Goal: Feedback & Contribution: Submit feedback/report problem

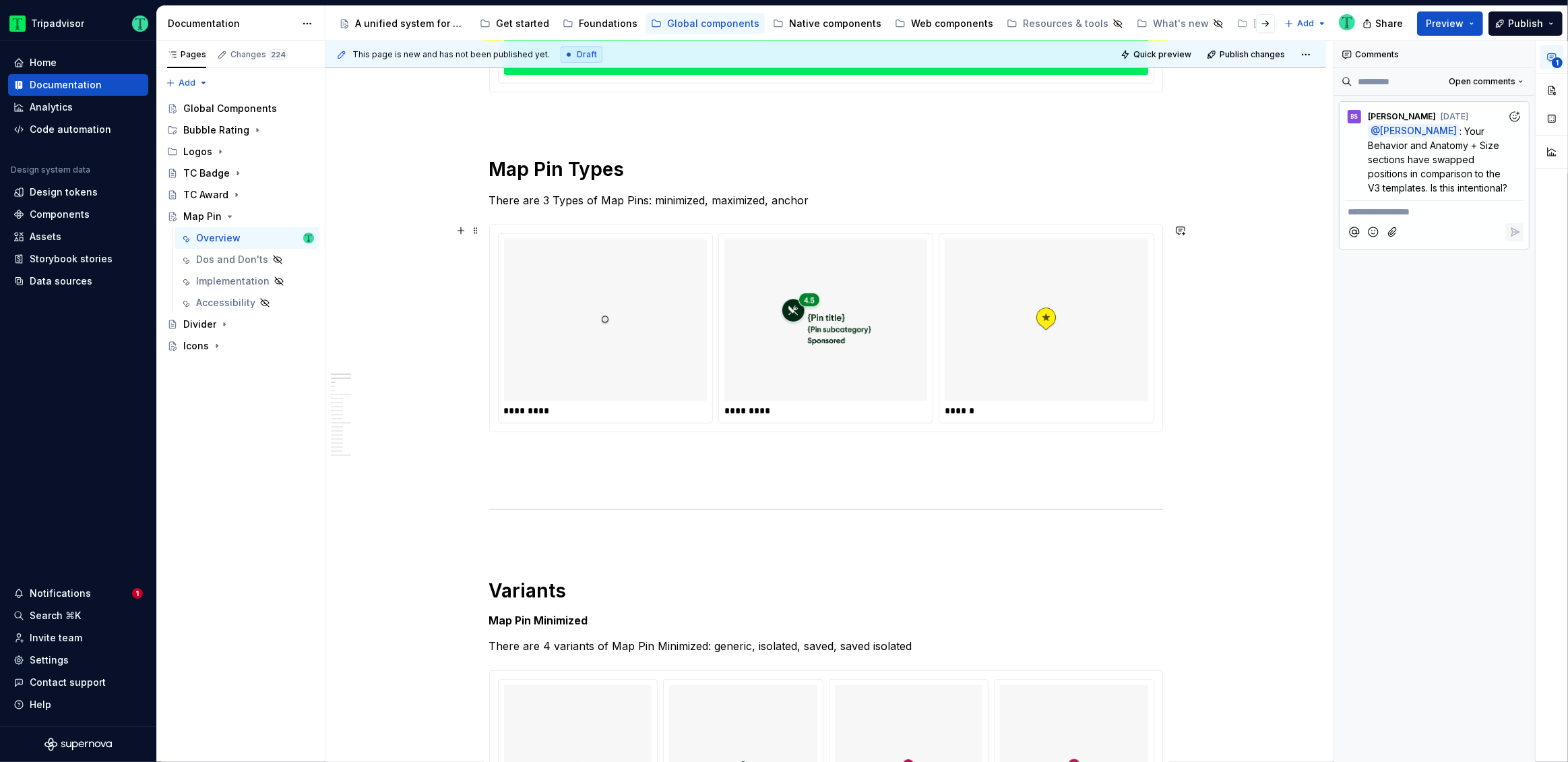
type textarea "*"
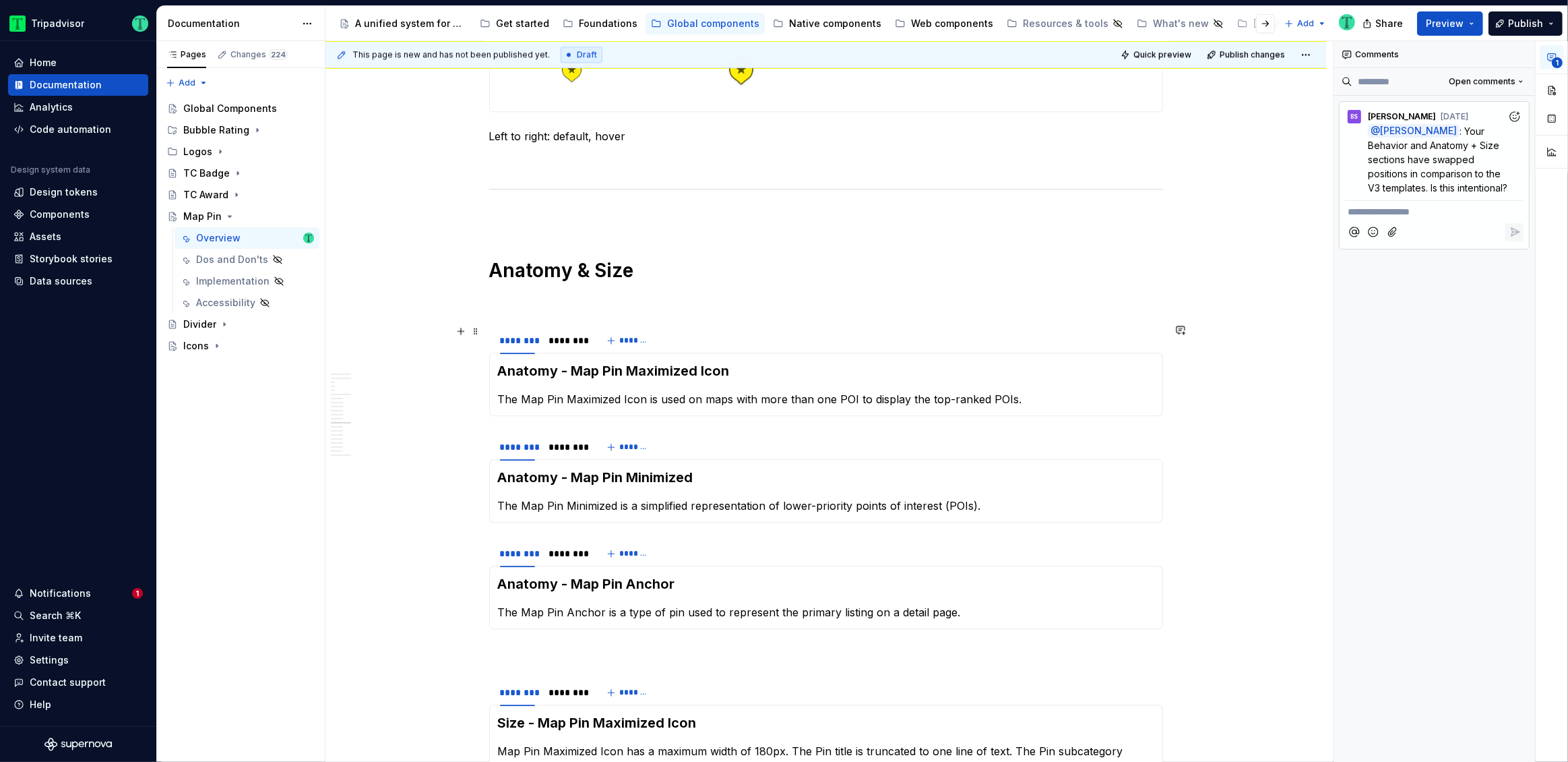
scroll to position [3614, 0]
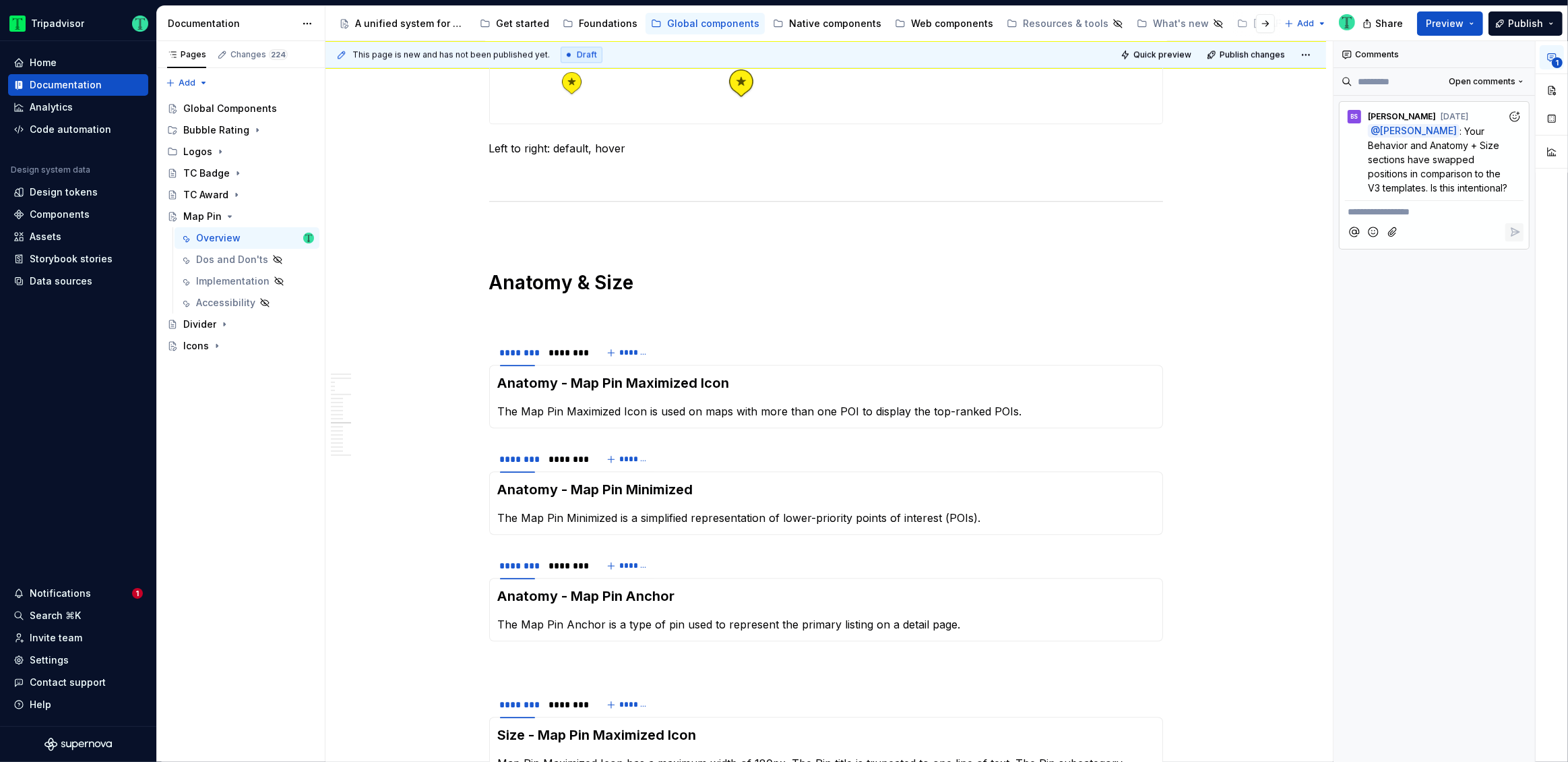
click at [1429, 219] on p "**********" at bounding box center [1434, 212] width 173 height 14
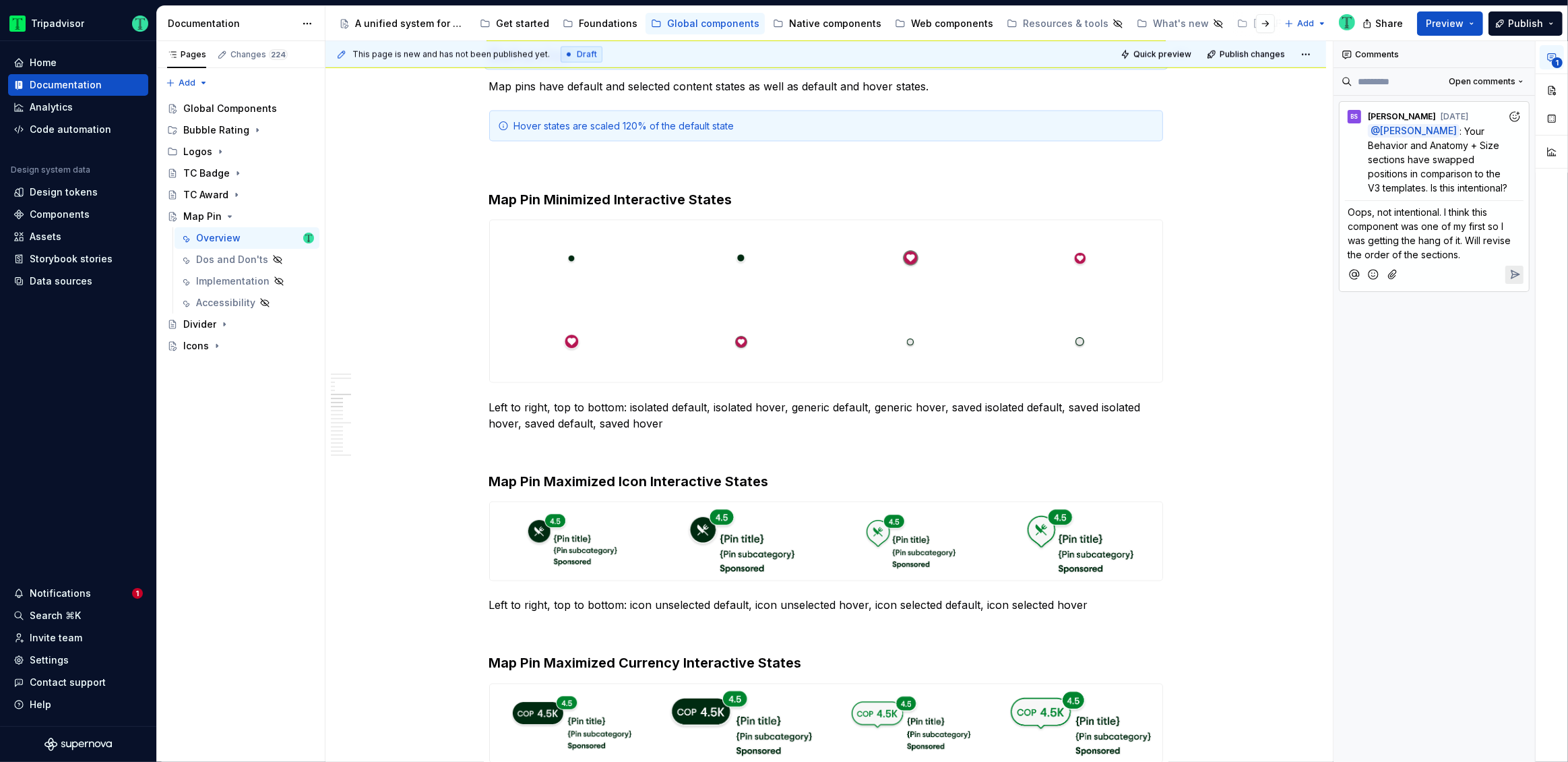
click at [1474, 254] on span "Oops, not intentional. I think this component was one of my first so I was gett…" at bounding box center [1430, 233] width 165 height 54
click at [1511, 256] on span "Oops, not intentional. I think this component was one of my first so I was gett…" at bounding box center [1432, 233] width 168 height 54
click at [1517, 281] on icon "Reply" at bounding box center [1515, 273] width 13 height 13
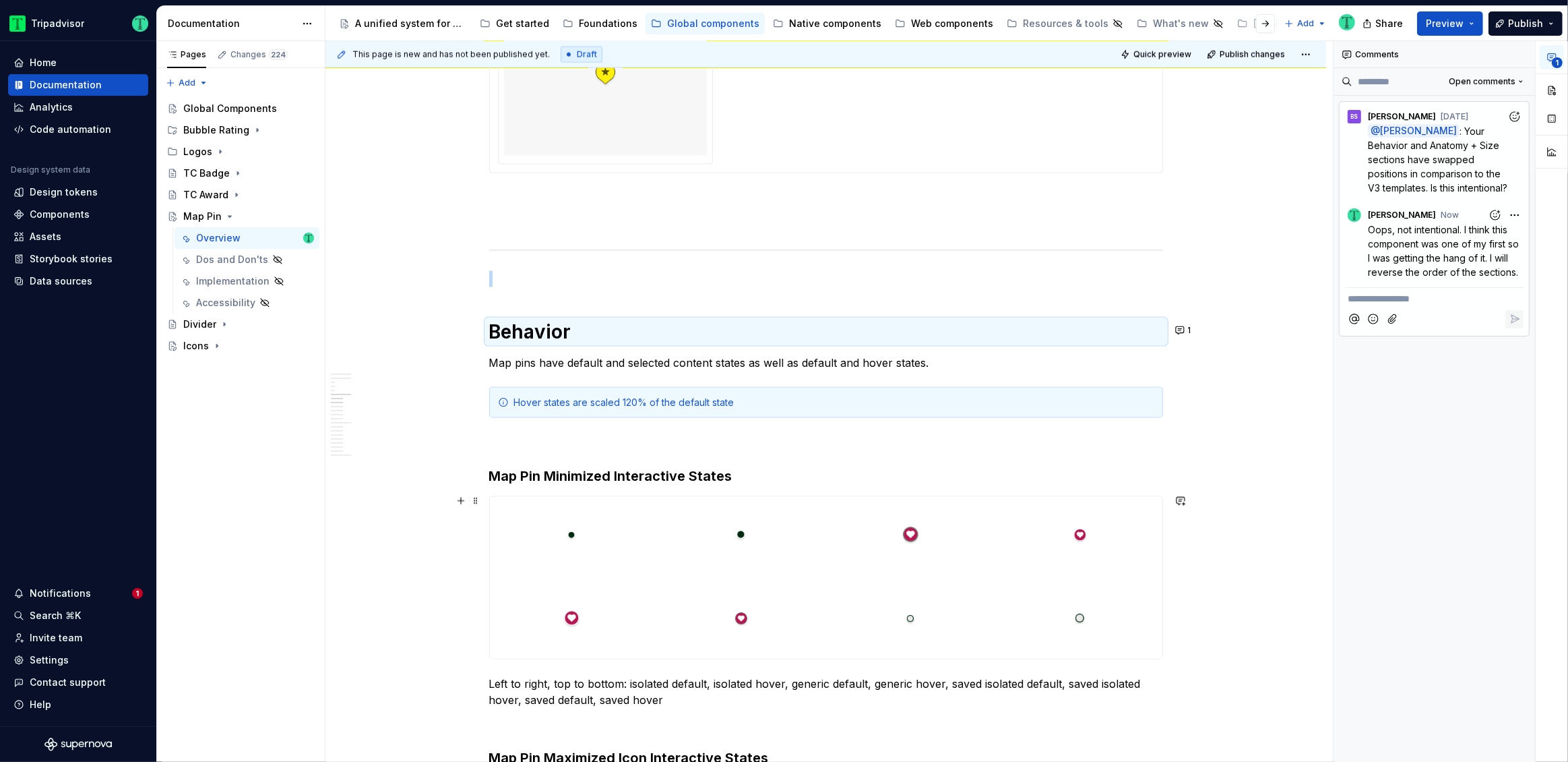
scroll to position [2105, 0]
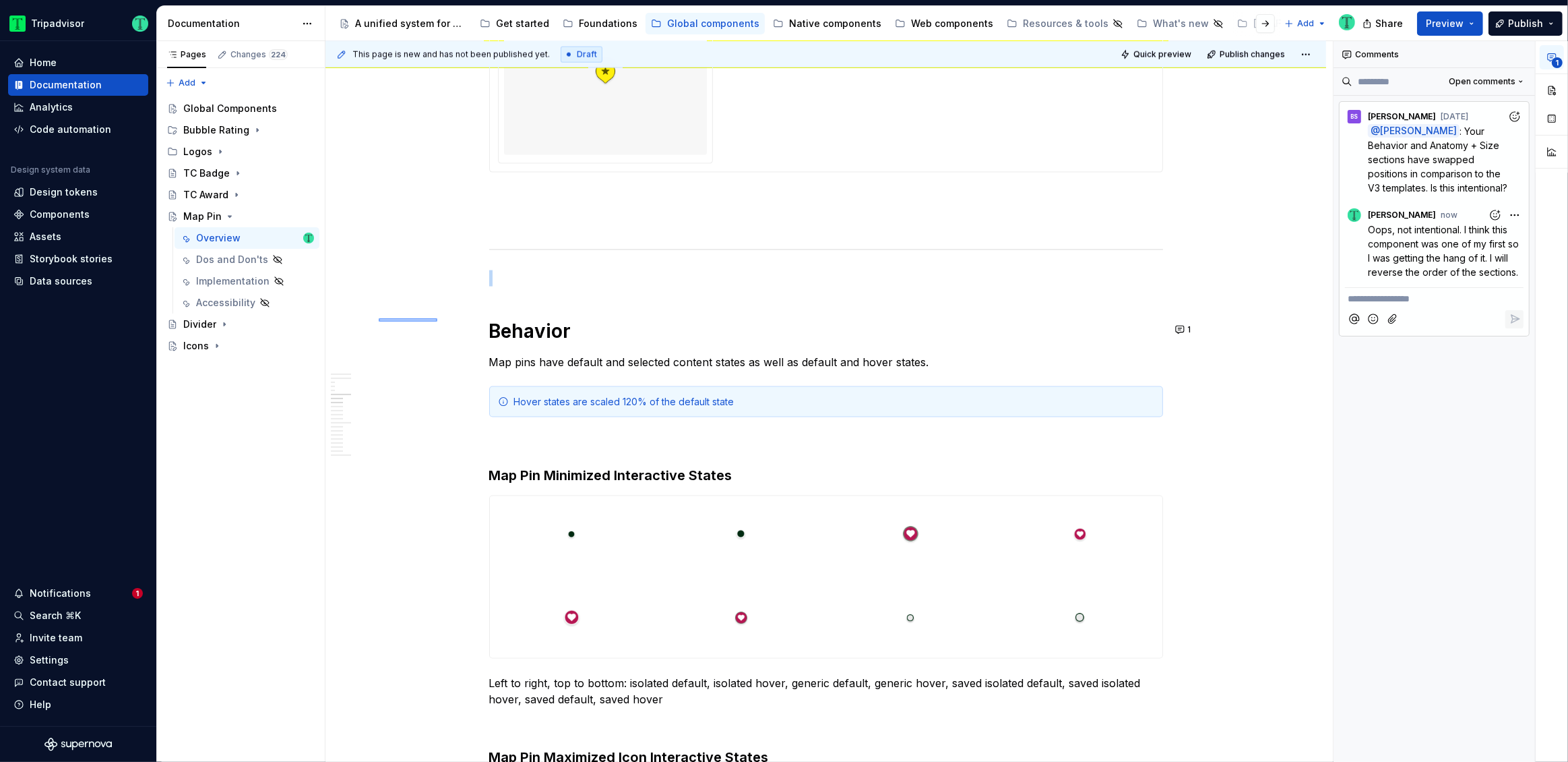
click at [437, 319] on div "This page is new and has not been published yet. Draft Quick preview Publish ch…" at bounding box center [829, 401] width 1008 height 721
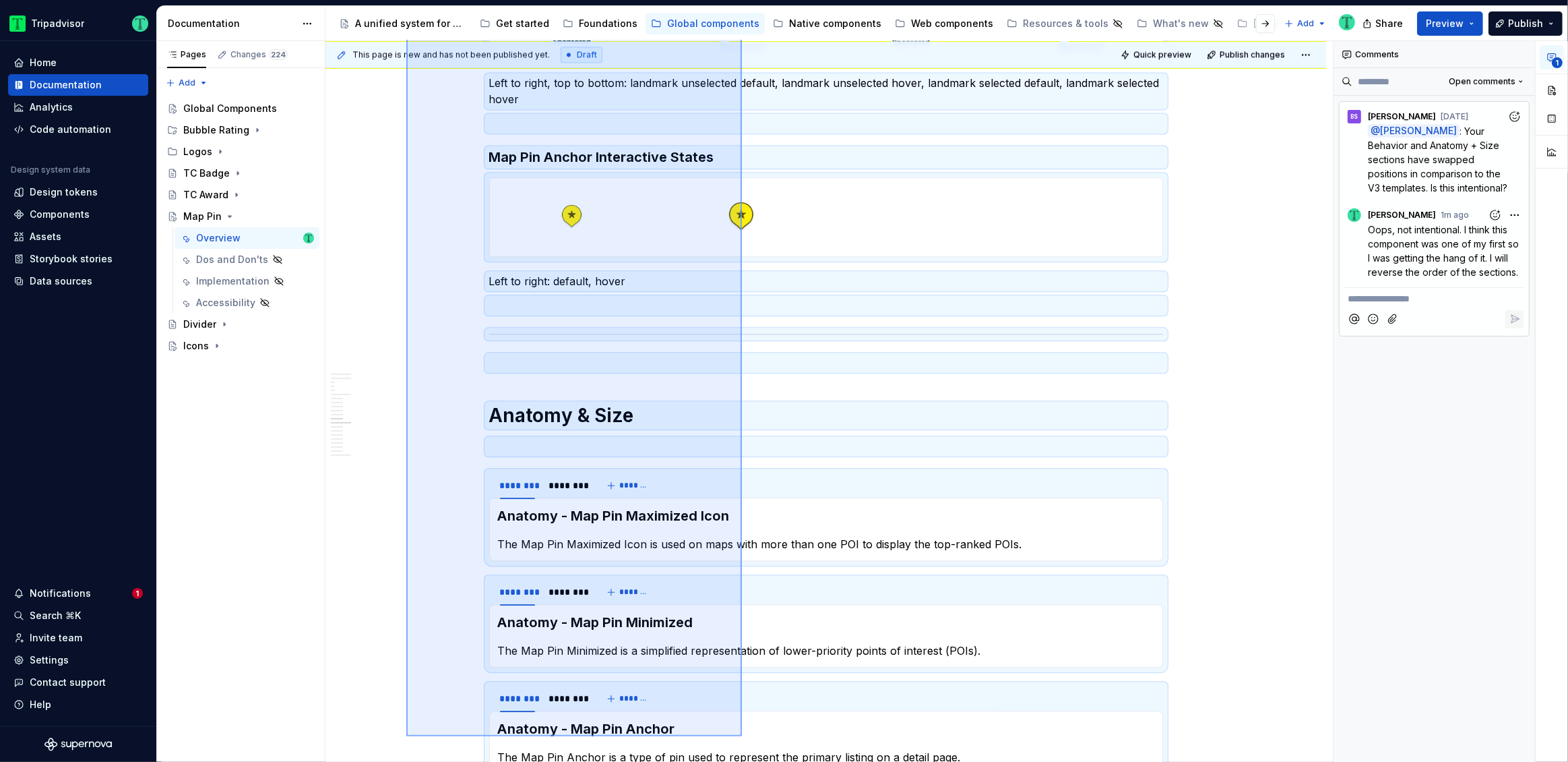
scroll to position [3486, 0]
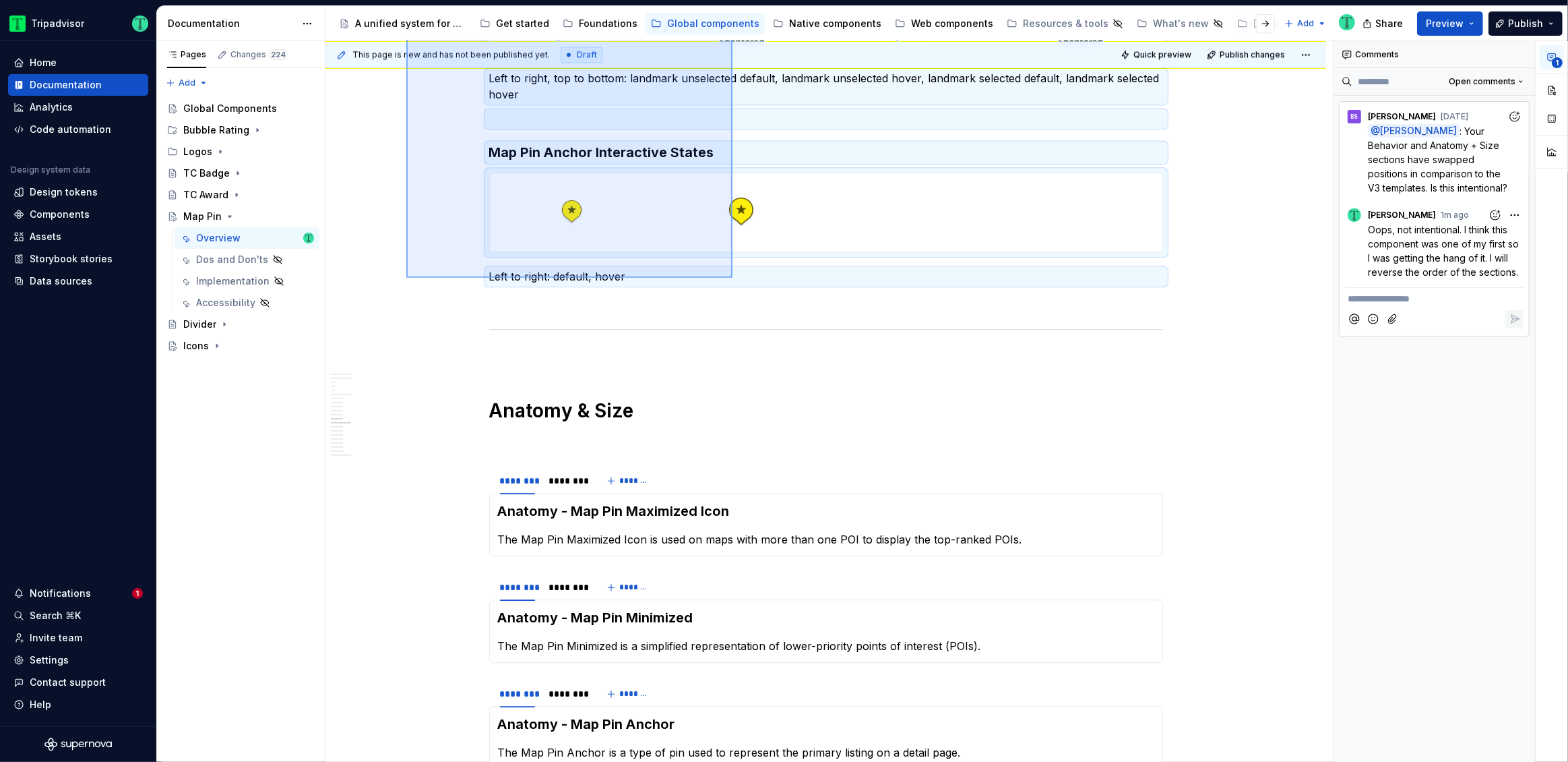
drag, startPoint x: 406, startPoint y: 327, endPoint x: 733, endPoint y: 278, distance: 330.7
click at [733, 278] on div "This page is new and has not been published yet. Draft Quick preview Publish ch…" at bounding box center [829, 401] width 1008 height 721
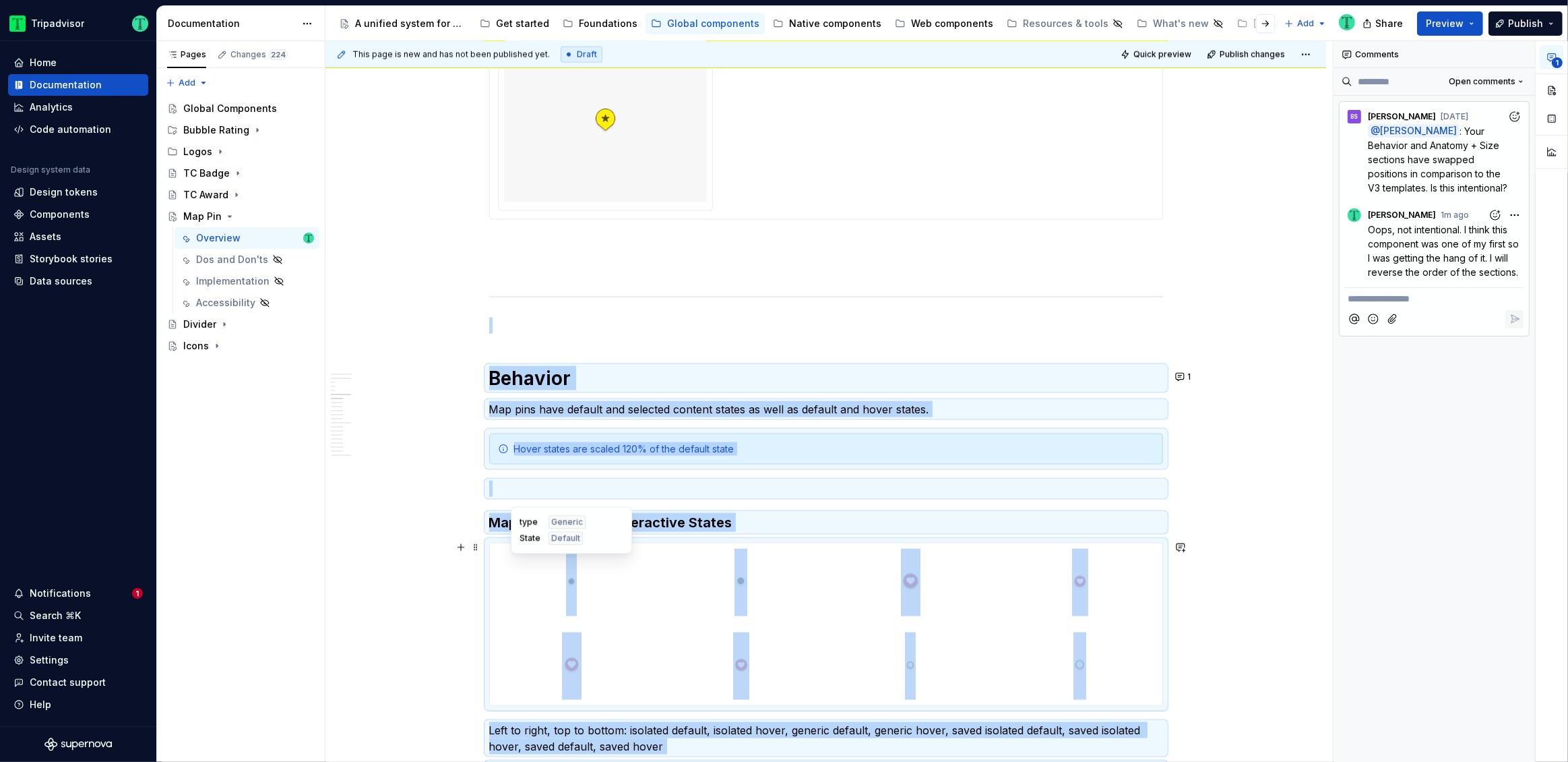
scroll to position [2098, 0]
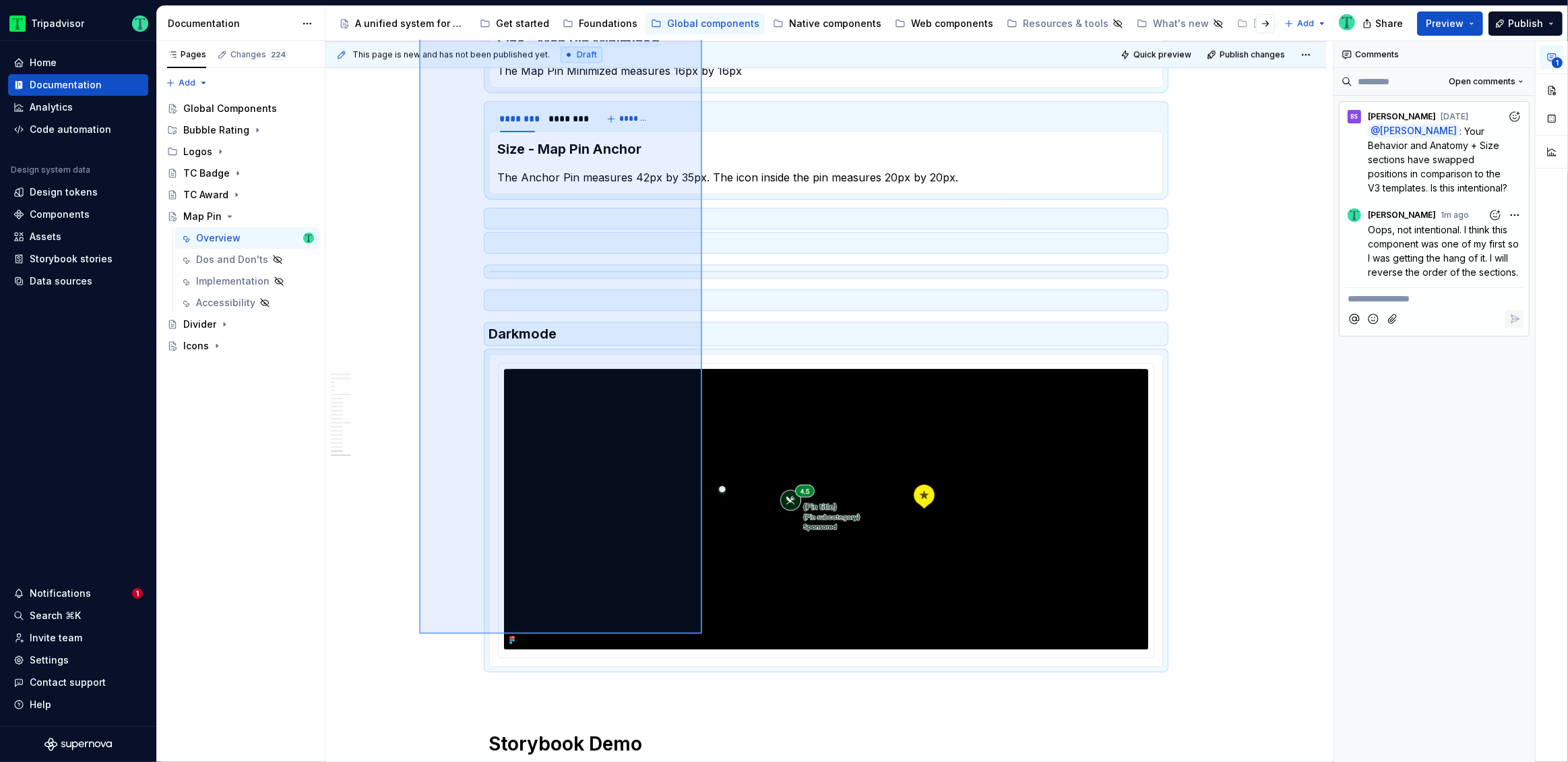
scroll to position [4446, 0]
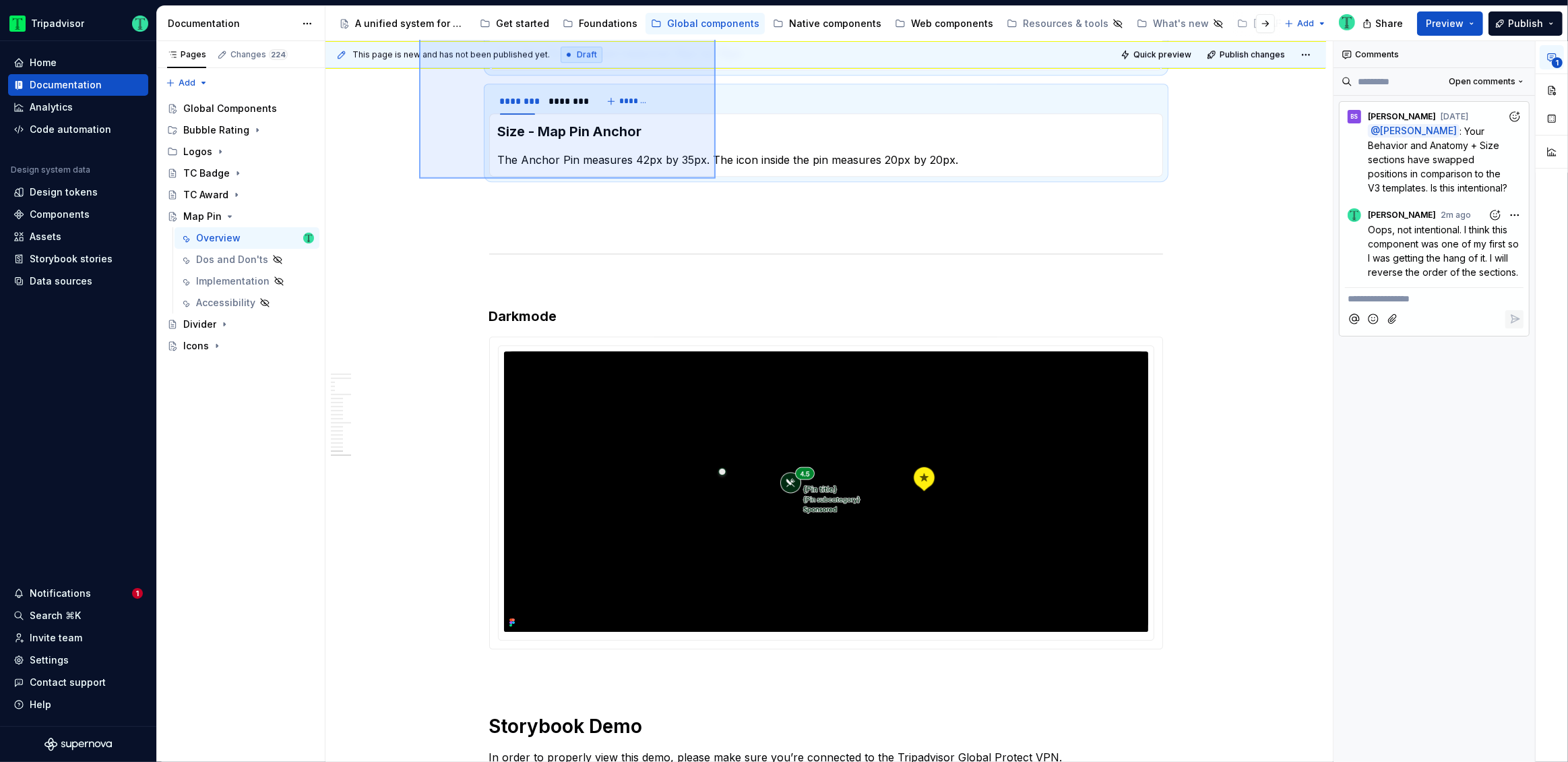
drag, startPoint x: 419, startPoint y: 333, endPoint x: 716, endPoint y: 179, distance: 334.6
click at [716, 179] on div "This page is new and has not been published yet. Draft Quick preview Publish ch…" at bounding box center [829, 401] width 1008 height 721
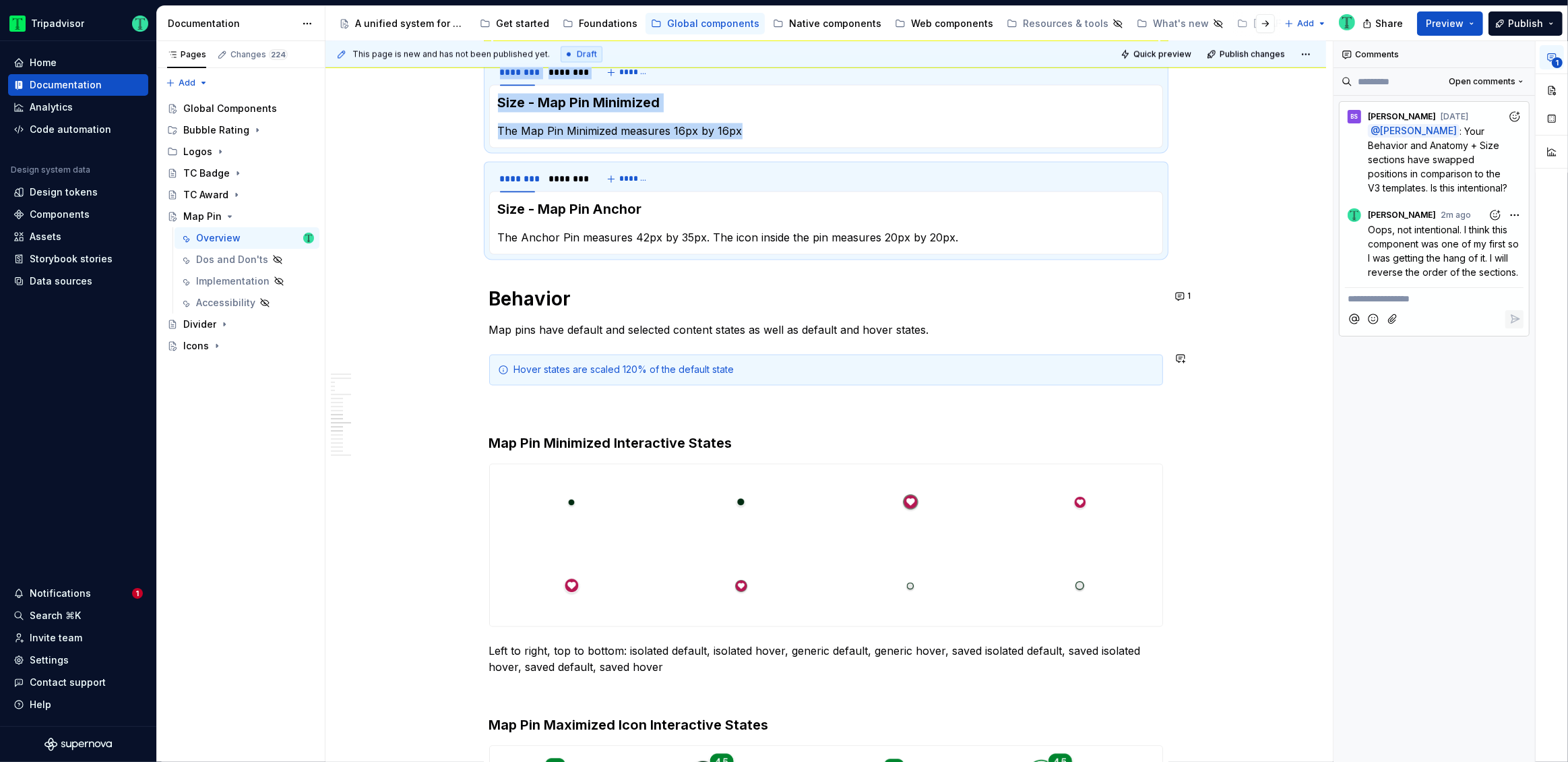
scroll to position [2944, 0]
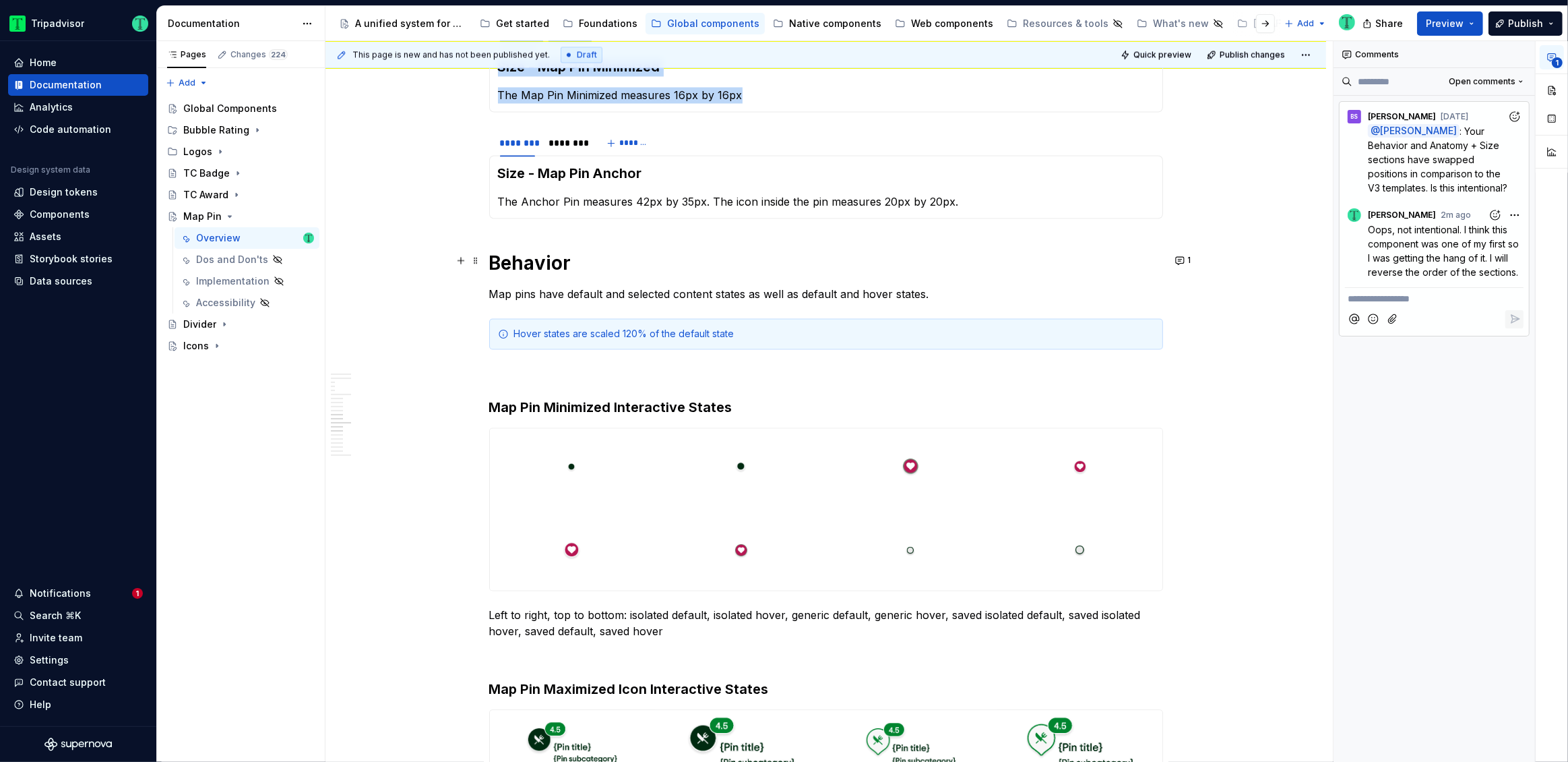
click at [434, 262] on div "This page is new and has not been published yet. Draft Quick preview Publish ch…" at bounding box center [829, 401] width 1008 height 721
click at [409, 260] on div "This page is new and has not been published yet. Draft Quick preview Publish ch…" at bounding box center [829, 401] width 1008 height 721
click at [478, 263] on span at bounding box center [476, 259] width 11 height 19
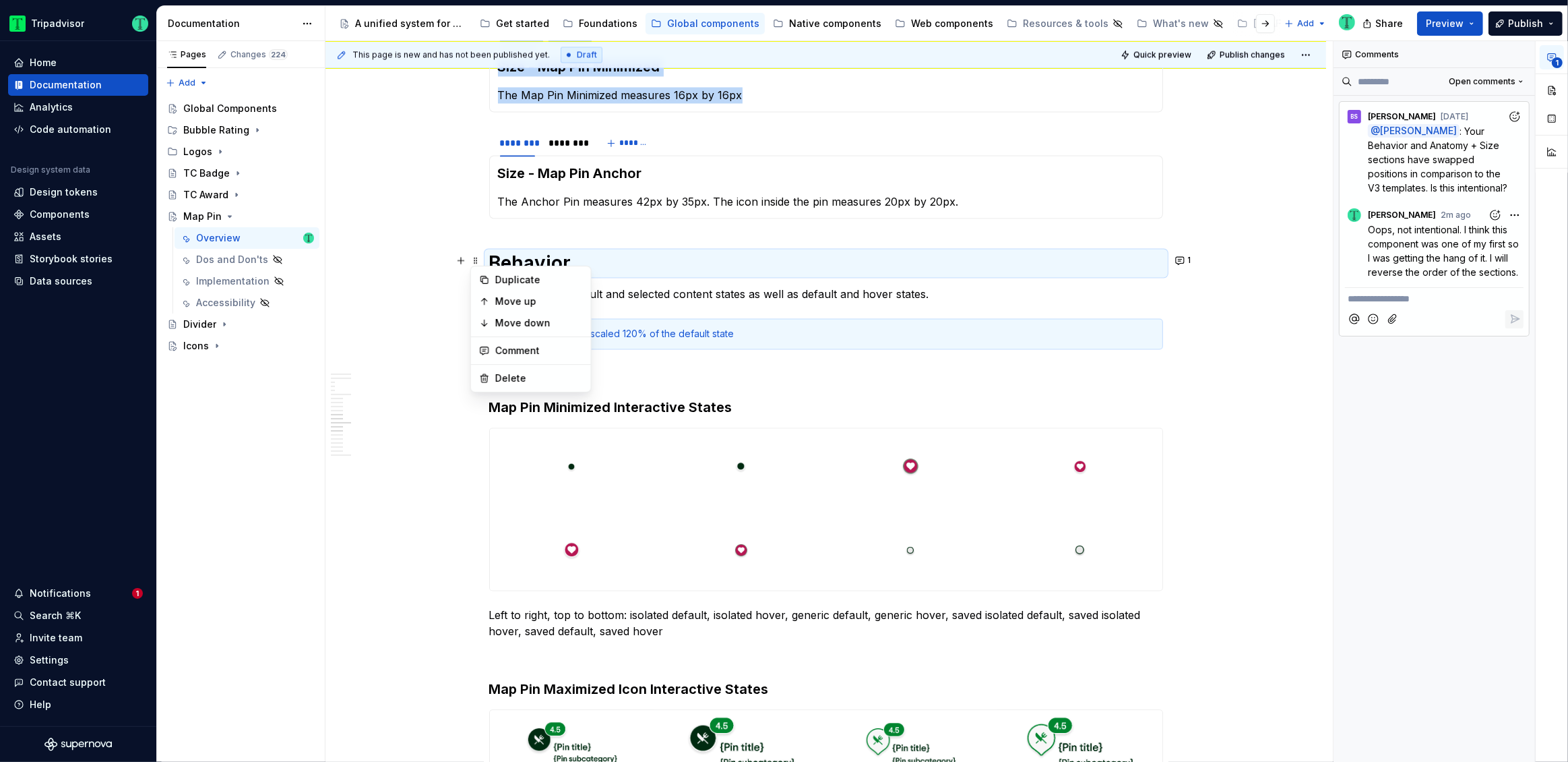
click at [401, 262] on div "**********" at bounding box center [826, 164] width 1001 height 5650
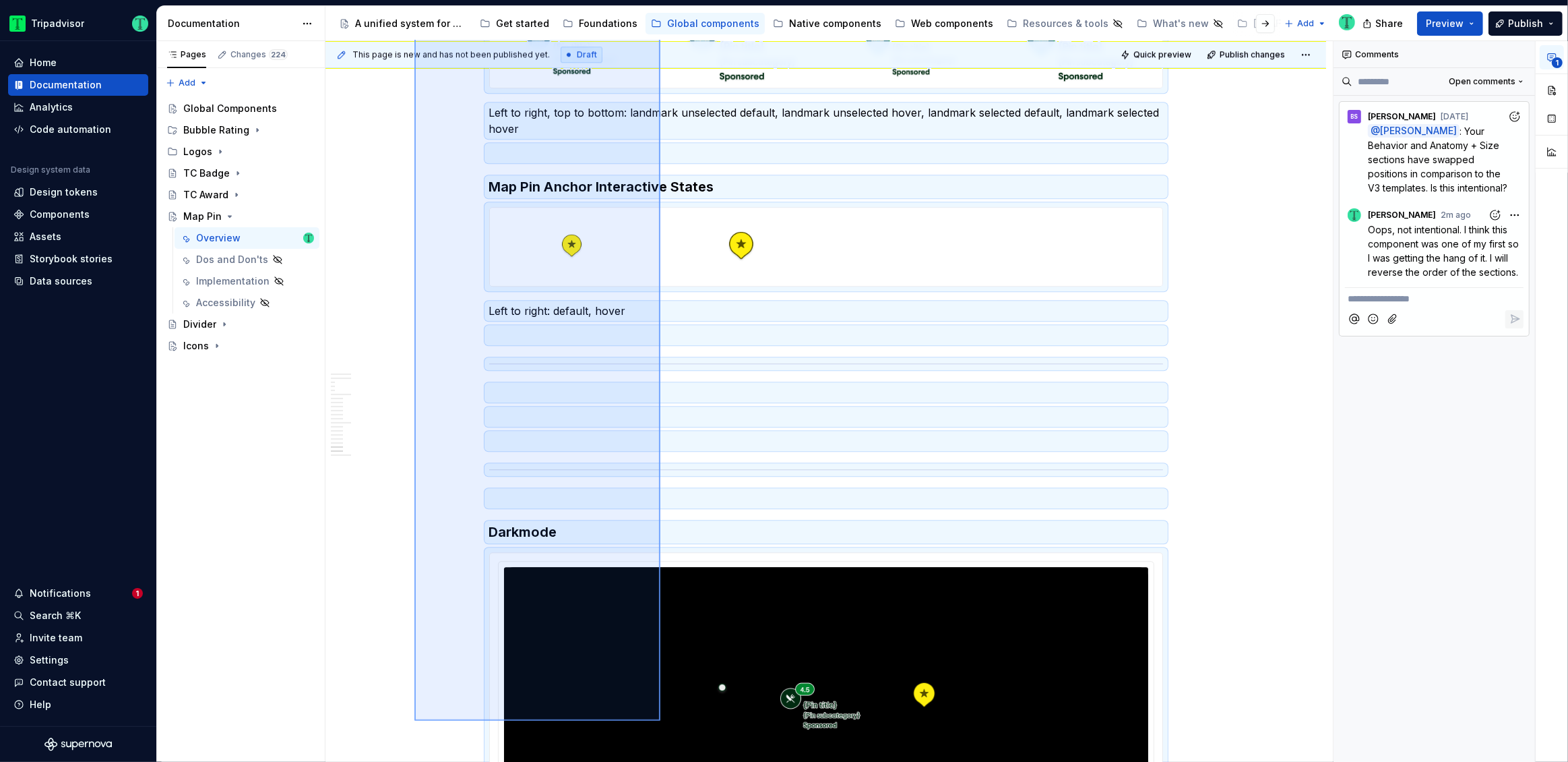
scroll to position [4250, 0]
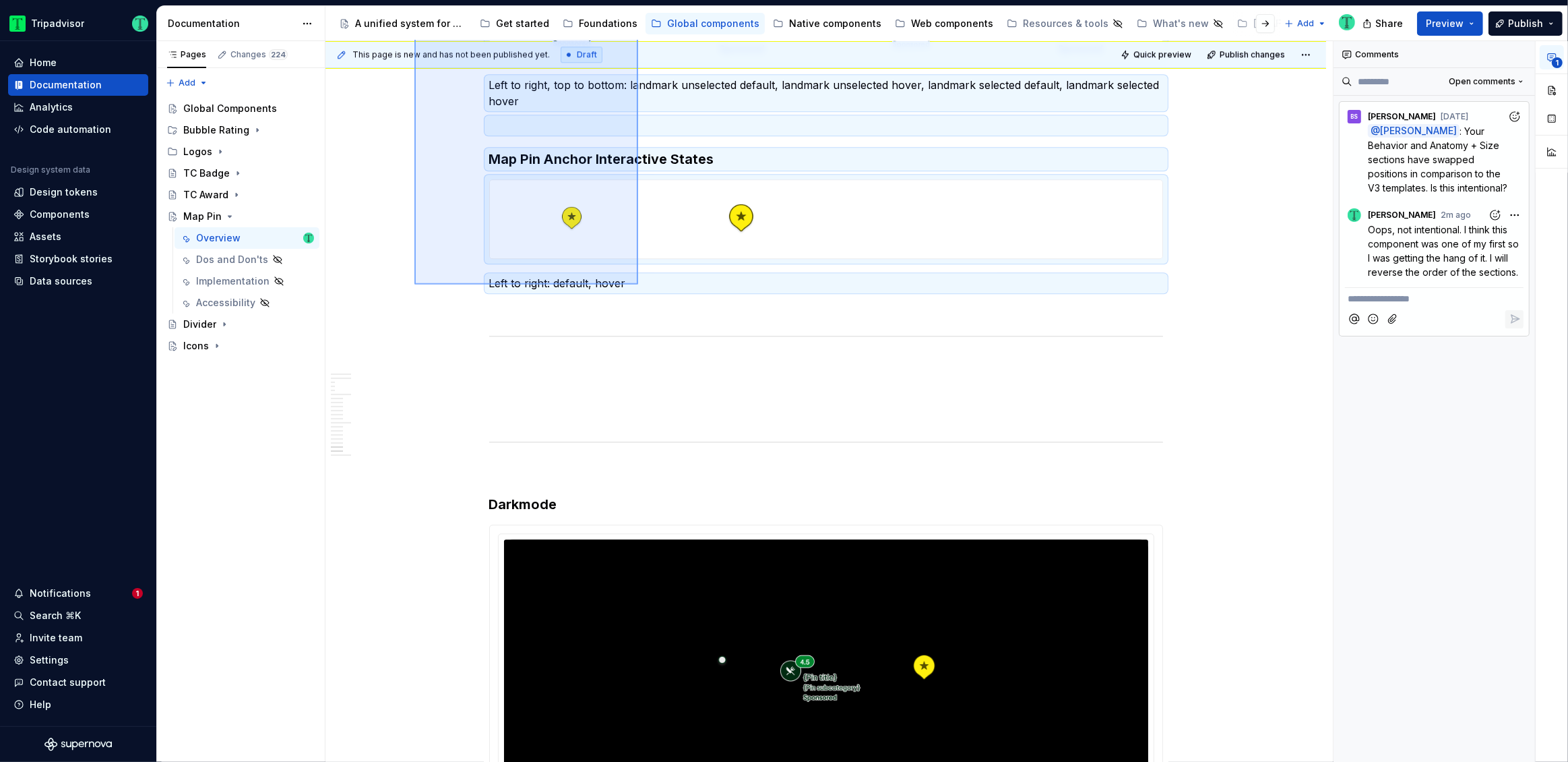
drag, startPoint x: 414, startPoint y: 258, endPoint x: 638, endPoint y: 284, distance: 225.5
click at [638, 284] on div "This page is new and has not been published yet. Draft Quick preview Publish ch…" at bounding box center [829, 401] width 1008 height 721
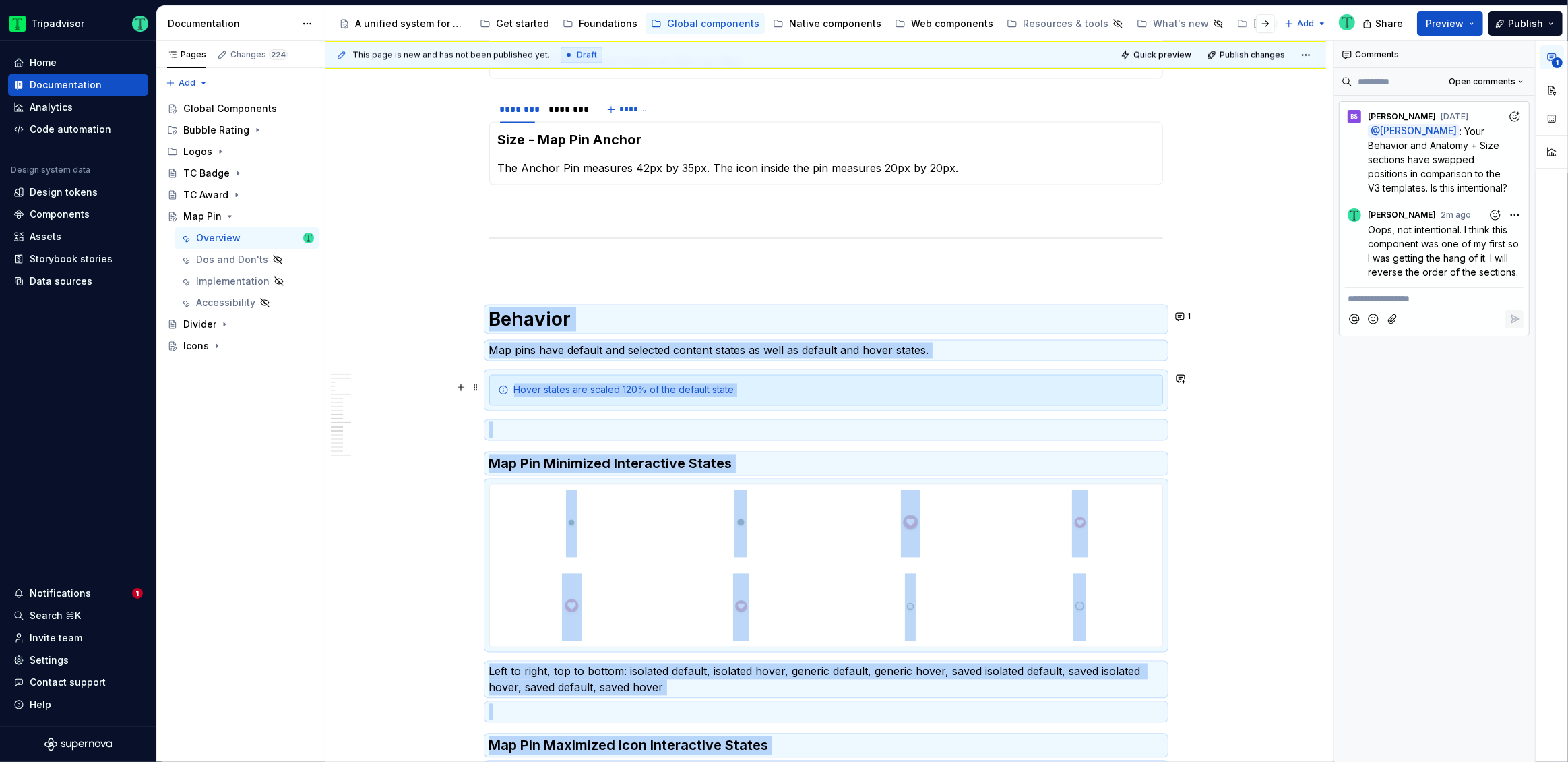
scroll to position [2969, 0]
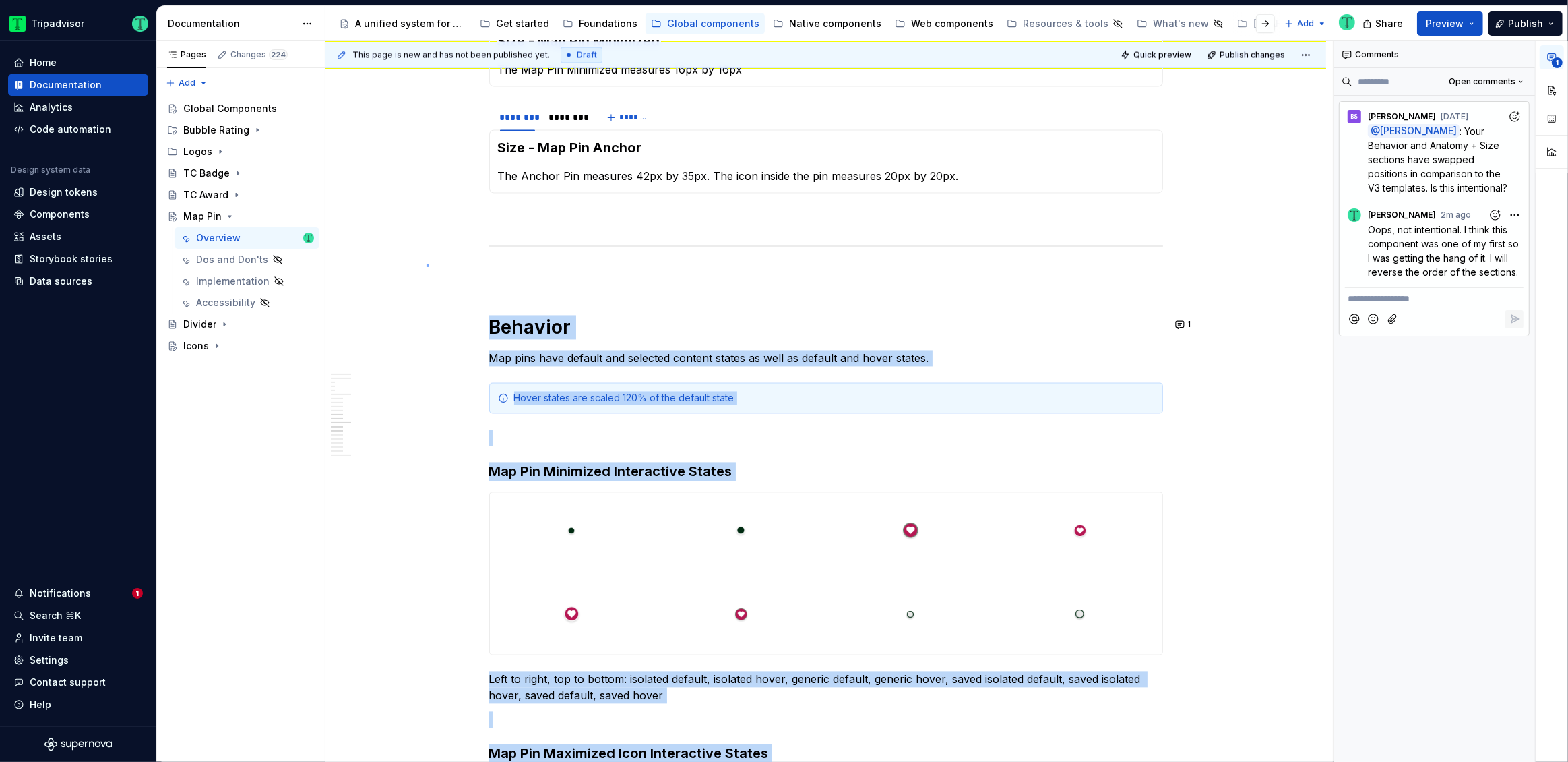
click at [427, 265] on div "This page is new and has not been published yet. Draft Quick preview Publish ch…" at bounding box center [829, 401] width 1008 height 721
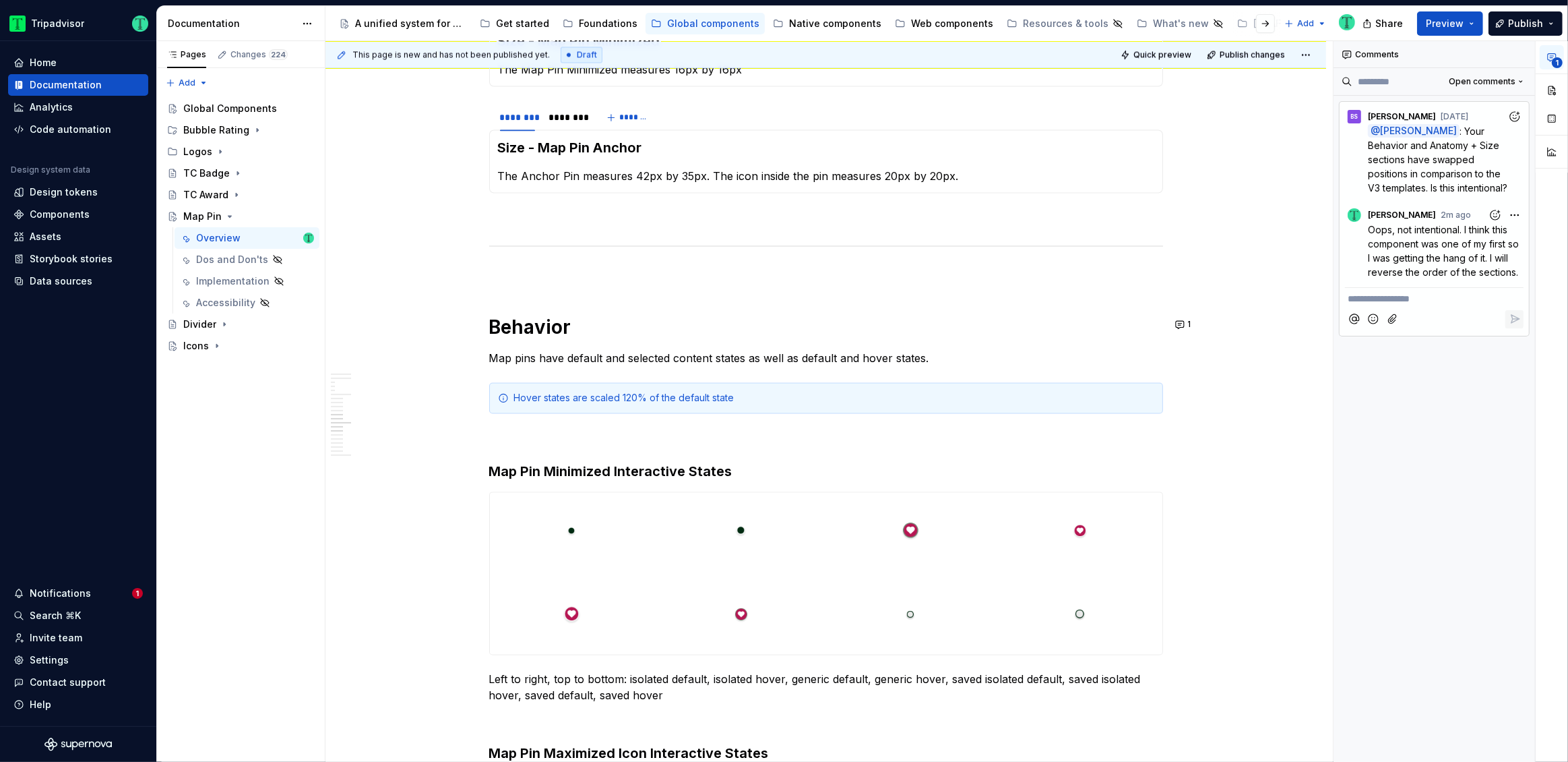
click at [1410, 306] on p "**********" at bounding box center [1434, 299] width 173 height 14
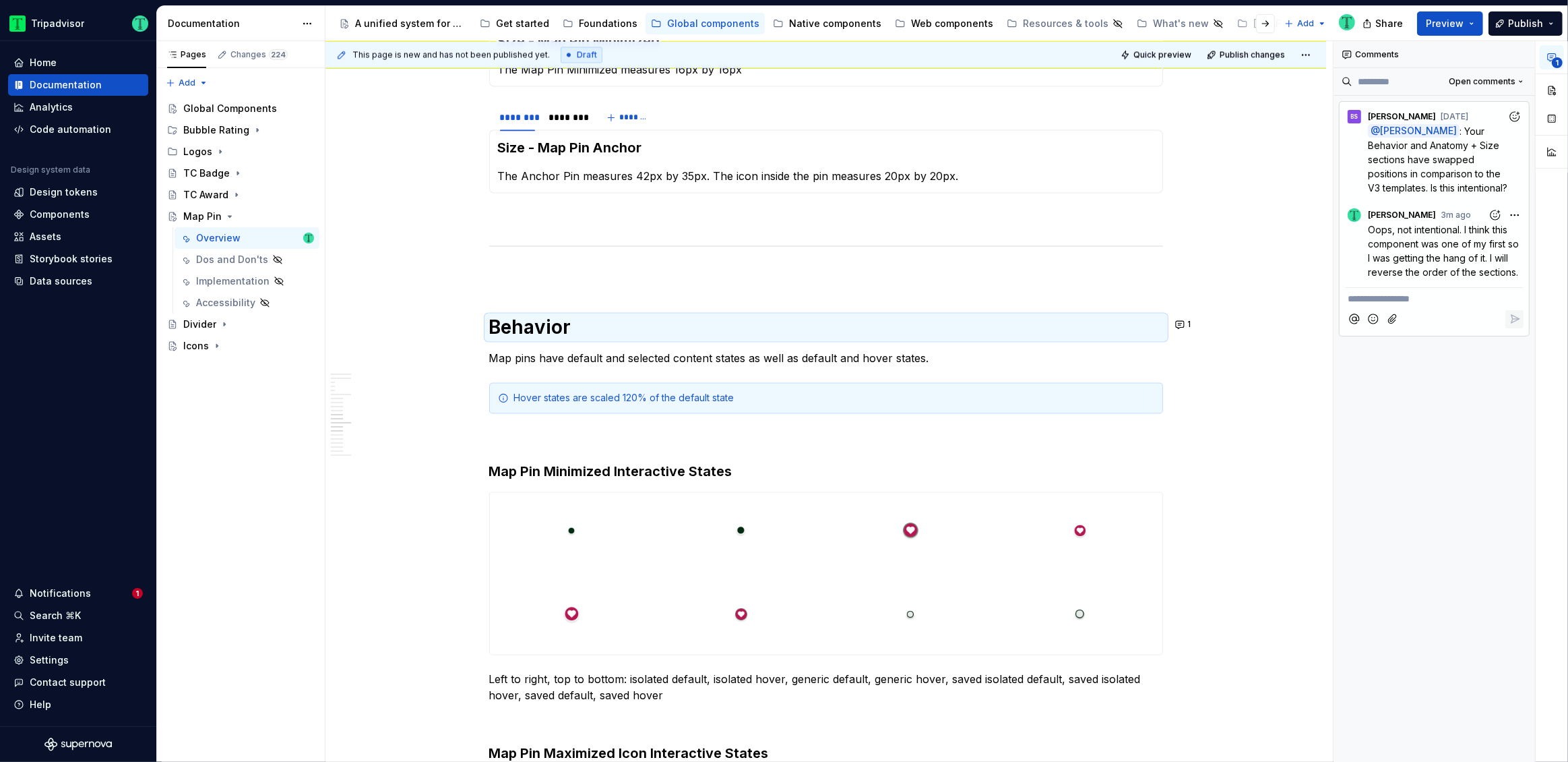
click at [1449, 306] on p "**********" at bounding box center [1434, 299] width 173 height 14
click at [1519, 130] on icon "button" at bounding box center [1515, 132] width 12 height 12
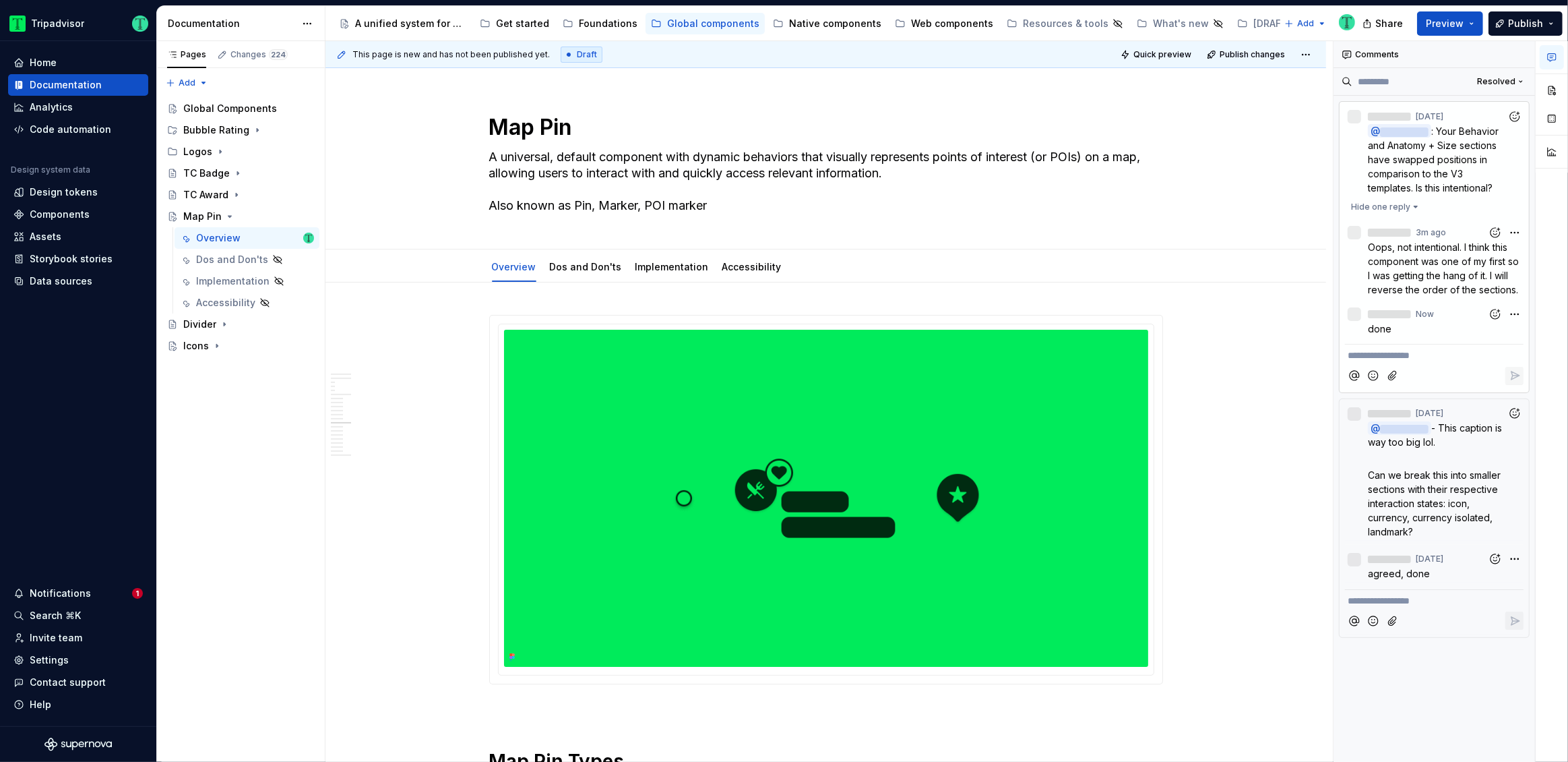
scroll to position [2543, 0]
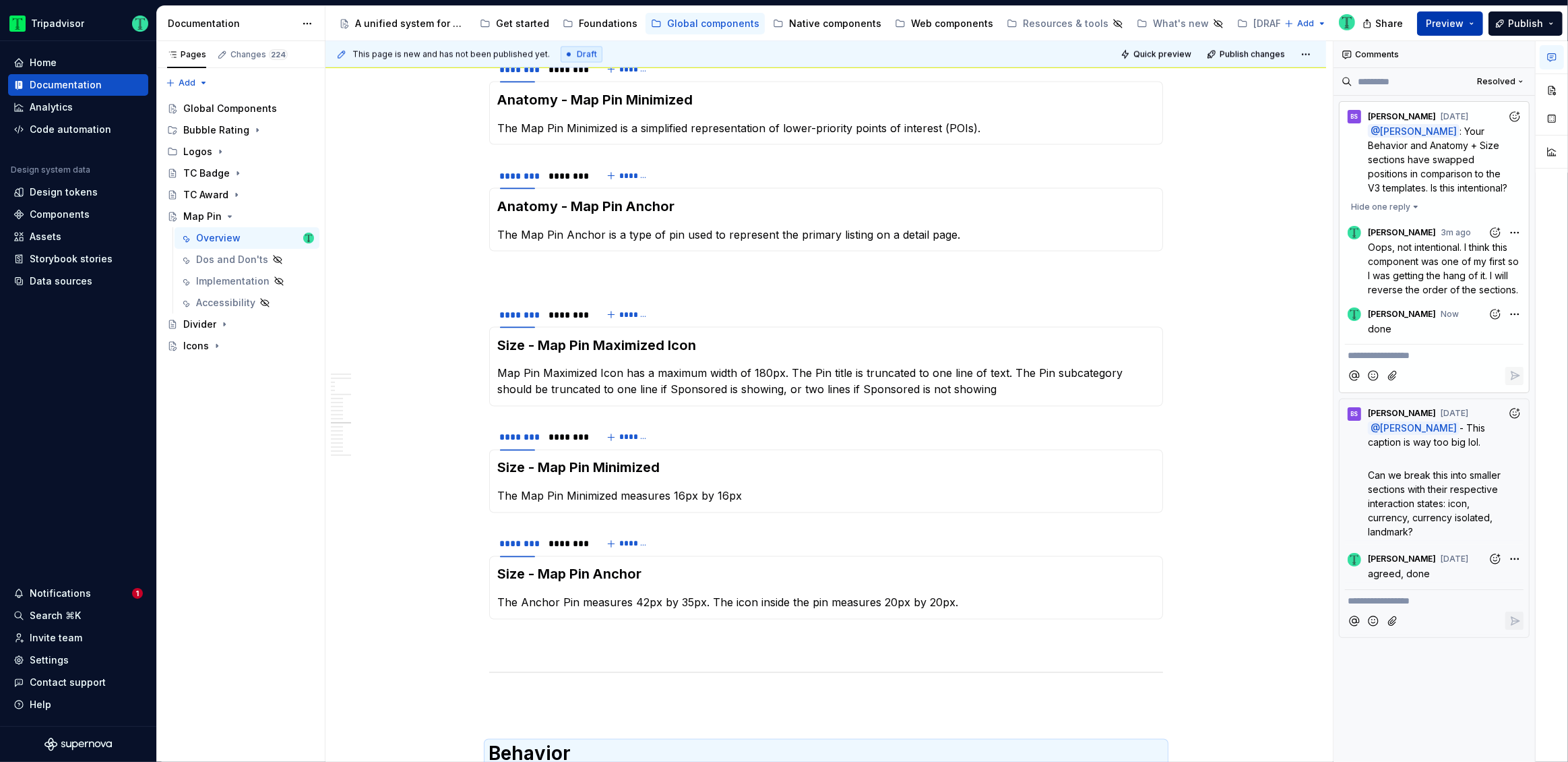
click at [1455, 22] on span "Preview" at bounding box center [1445, 23] width 38 height 13
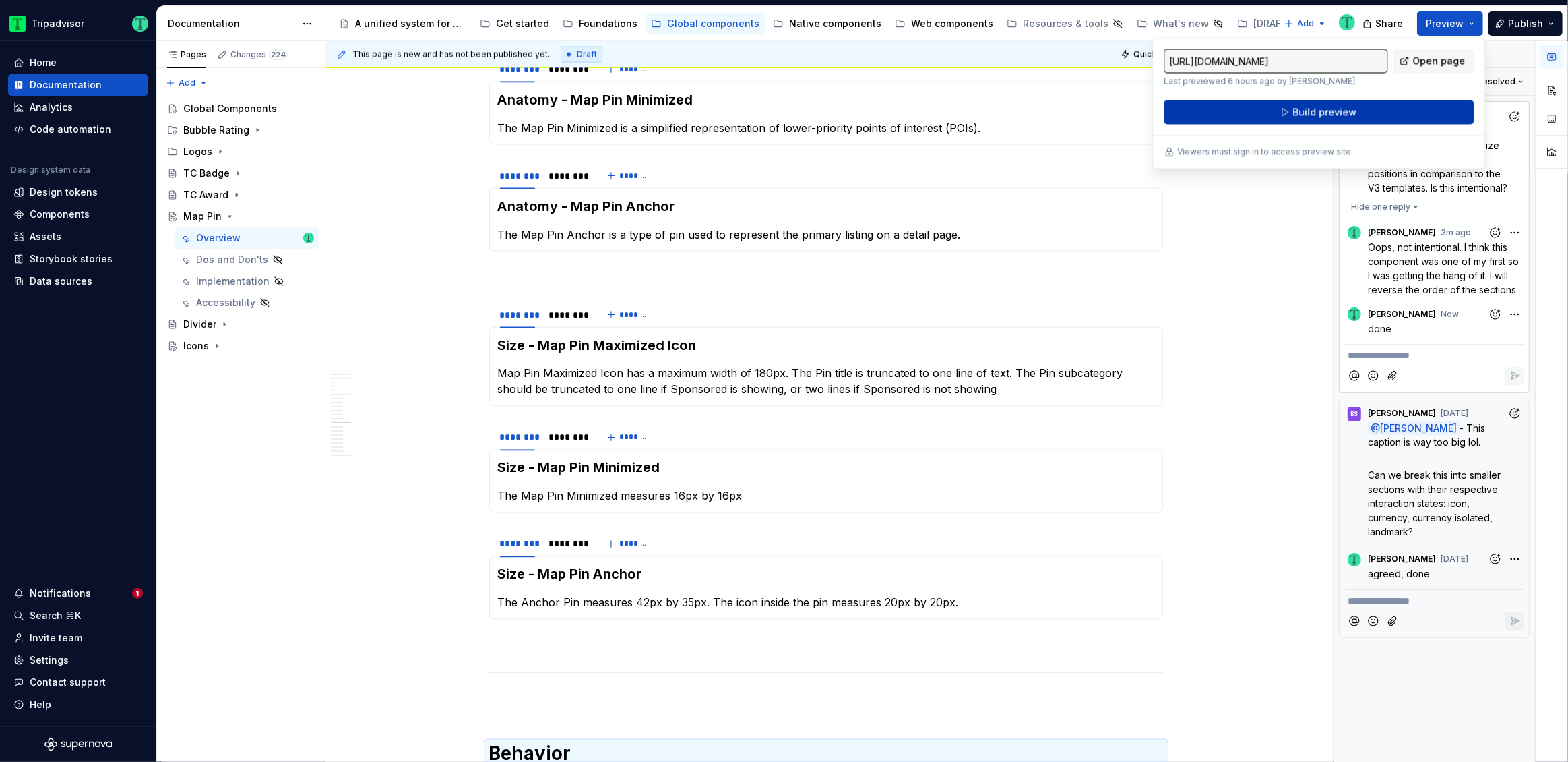
click at [1357, 106] on button "Build preview" at bounding box center [1318, 112] width 310 height 24
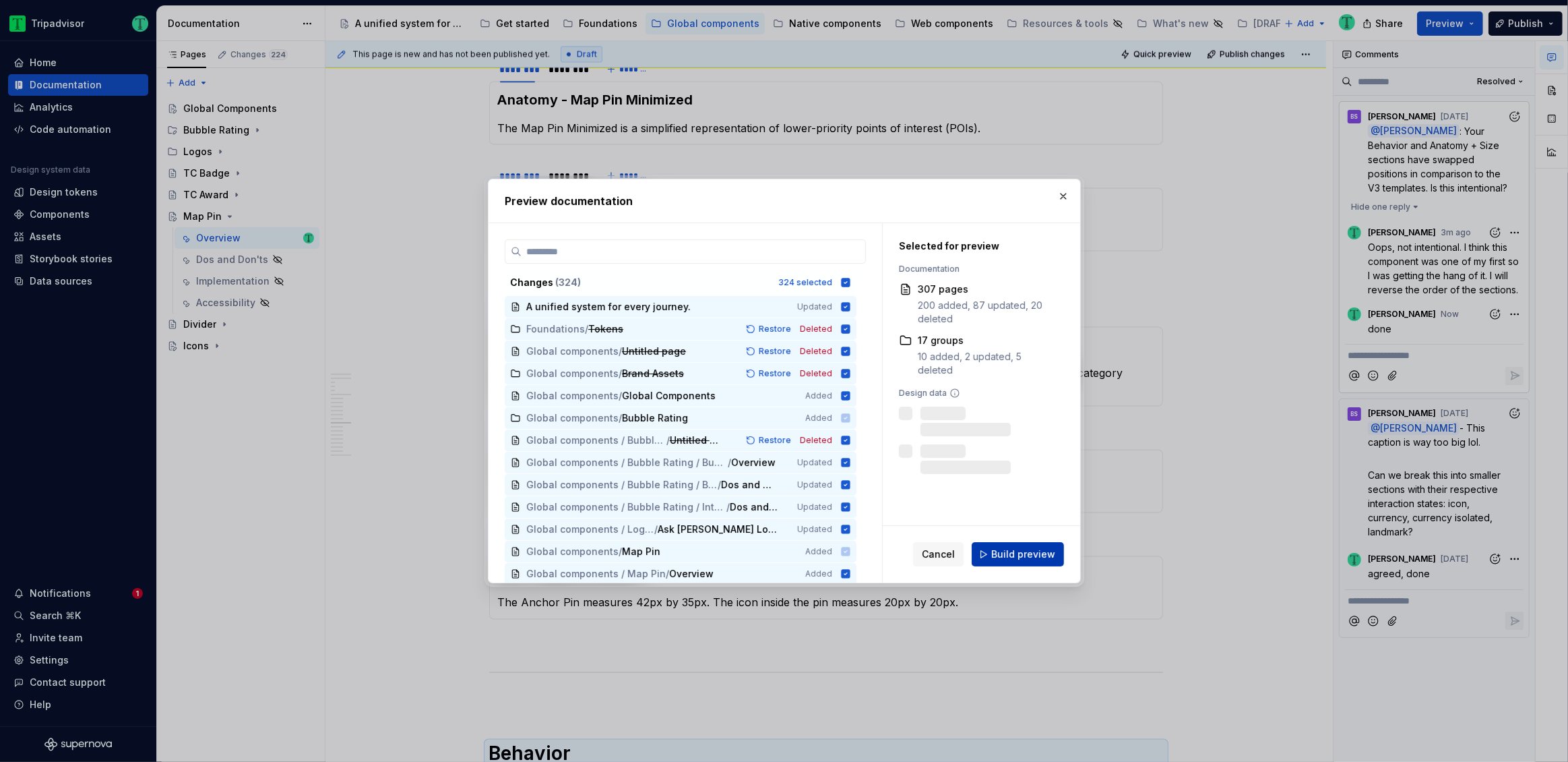
click at [1000, 551] on span "Build preview" at bounding box center [1023, 553] width 64 height 13
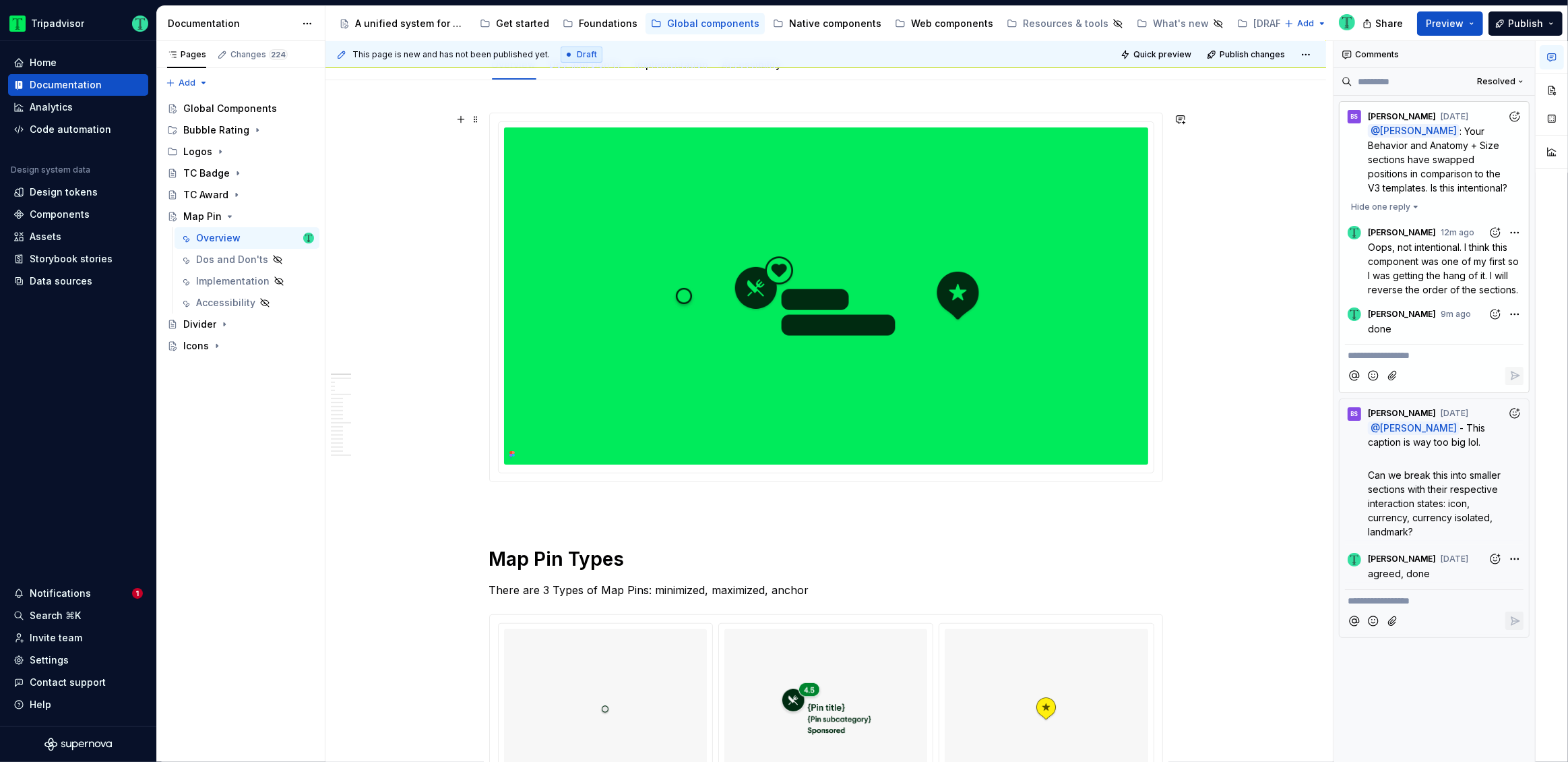
scroll to position [0, 0]
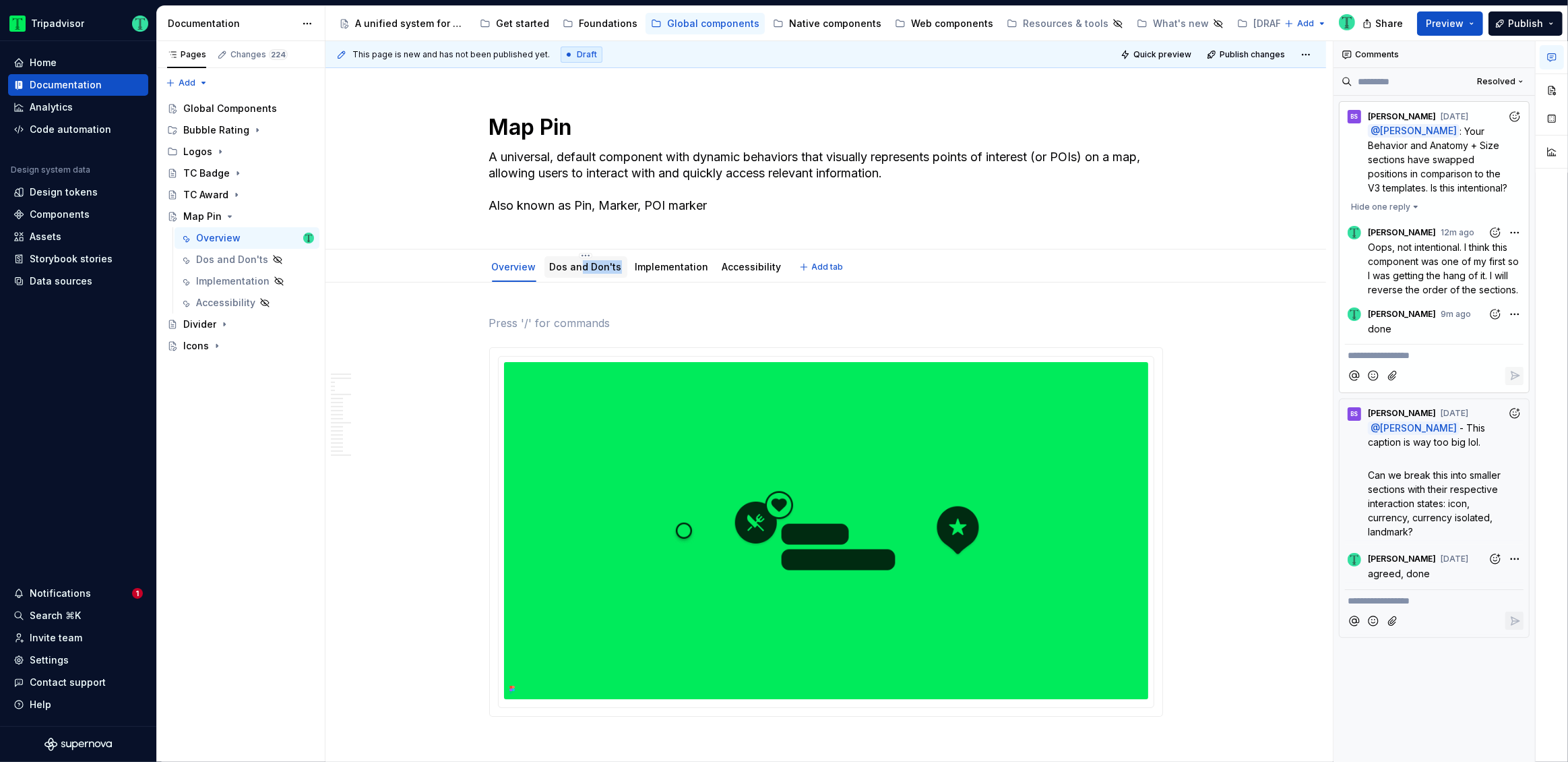
click at [579, 273] on div "Dos and Don'ts" at bounding box center [586, 266] width 72 height 16
click at [266, 258] on icon "Page tree" at bounding box center [268, 259] width 11 height 11
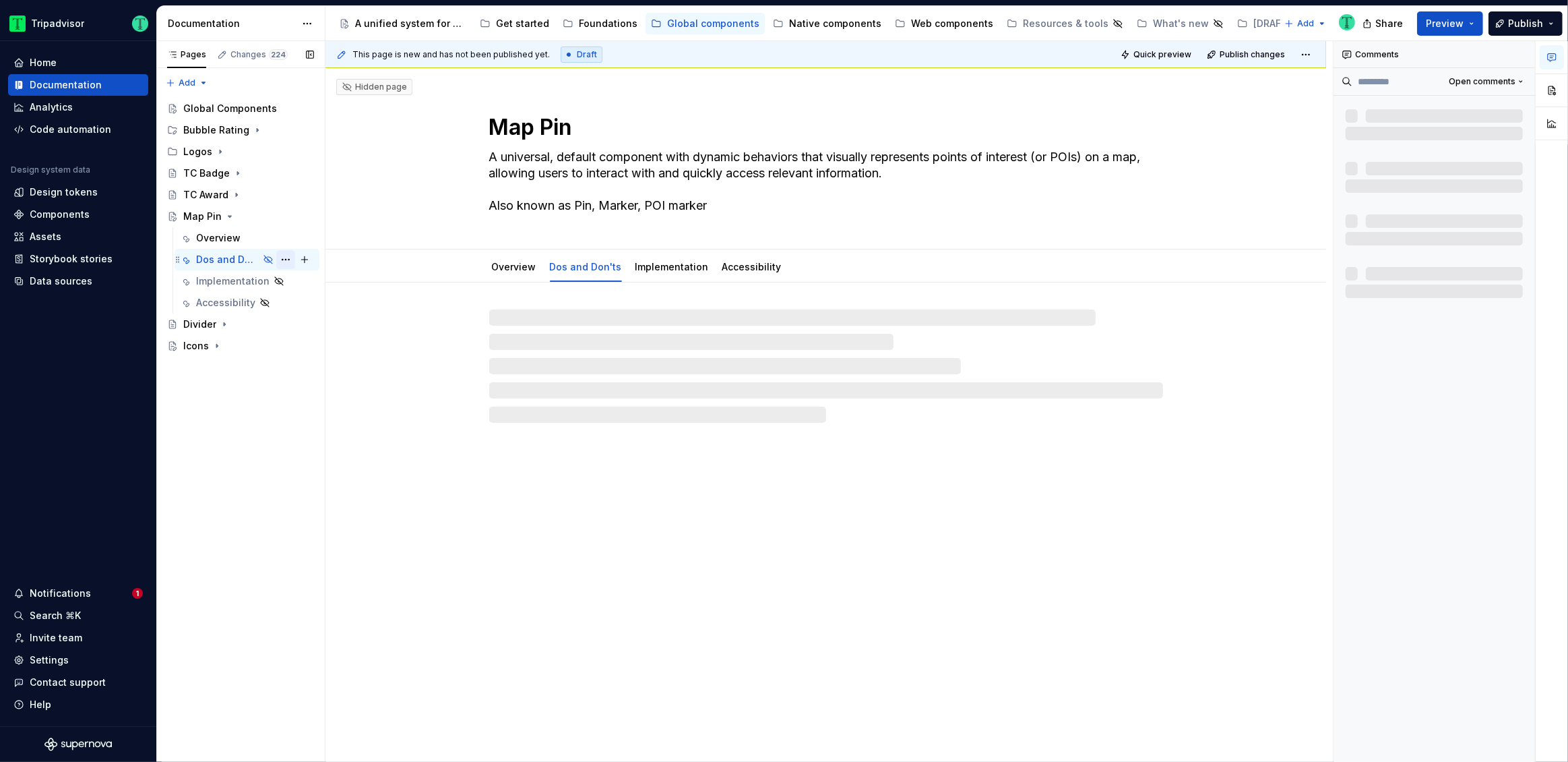
click at [285, 258] on button "Page tree" at bounding box center [285, 259] width 19 height 19
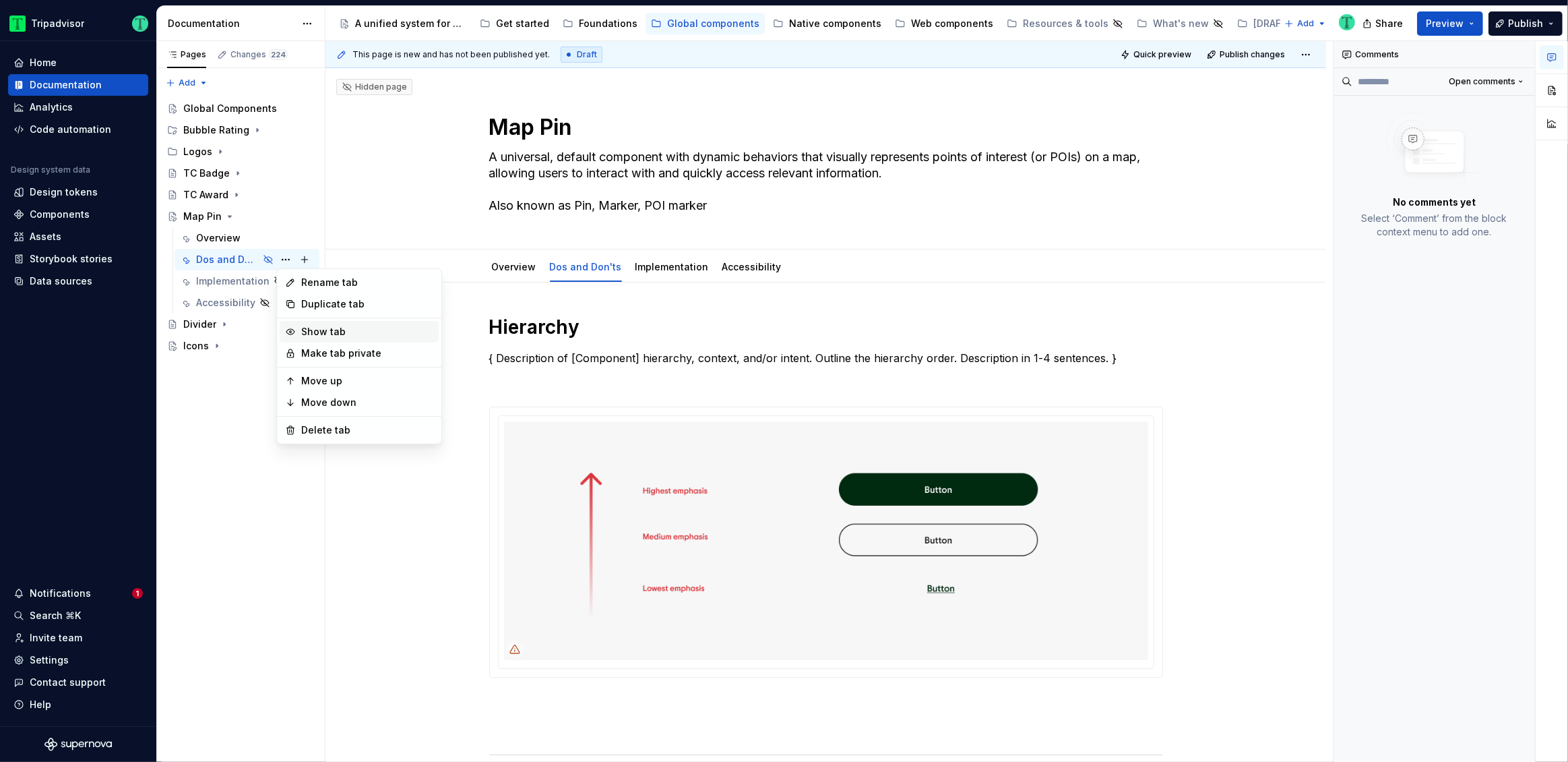
click at [332, 329] on div "Show tab" at bounding box center [366, 331] width 132 height 13
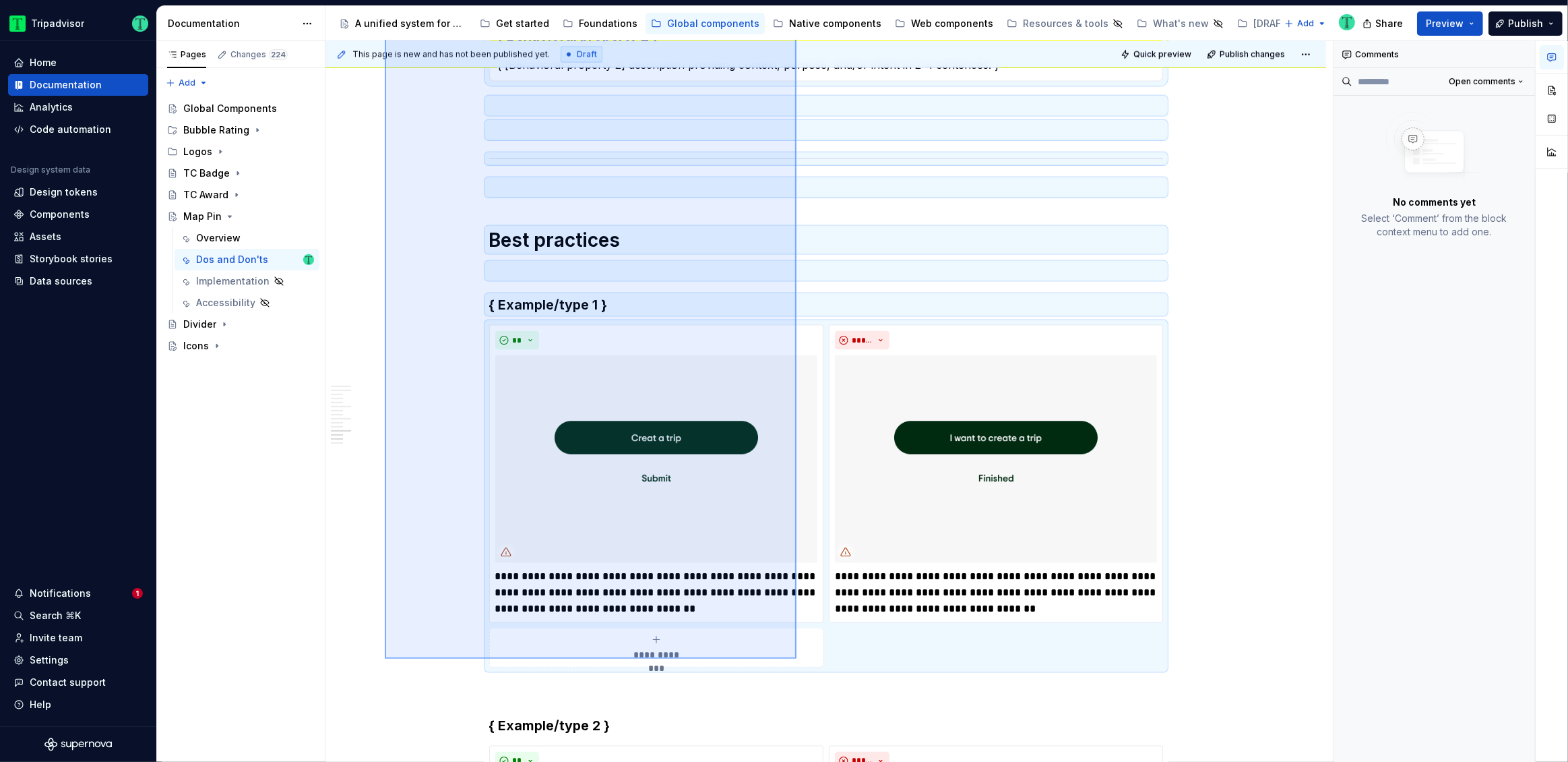
scroll to position [2193, 0]
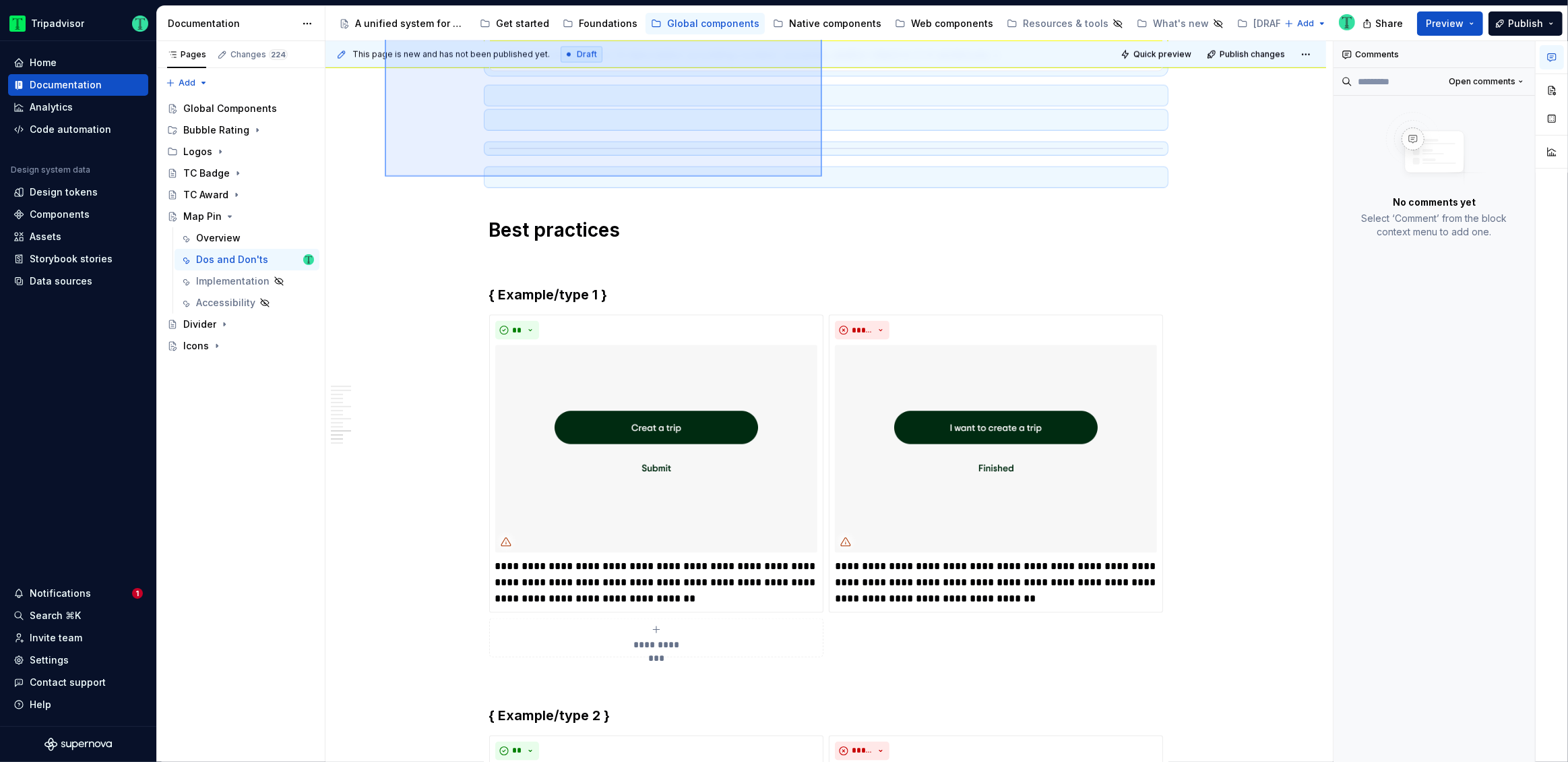
drag, startPoint x: 385, startPoint y: 331, endPoint x: 822, endPoint y: 177, distance: 463.3
click at [822, 177] on div "This page is new and has not been published yet. Draft Quick preview Publish ch…" at bounding box center [829, 401] width 1008 height 721
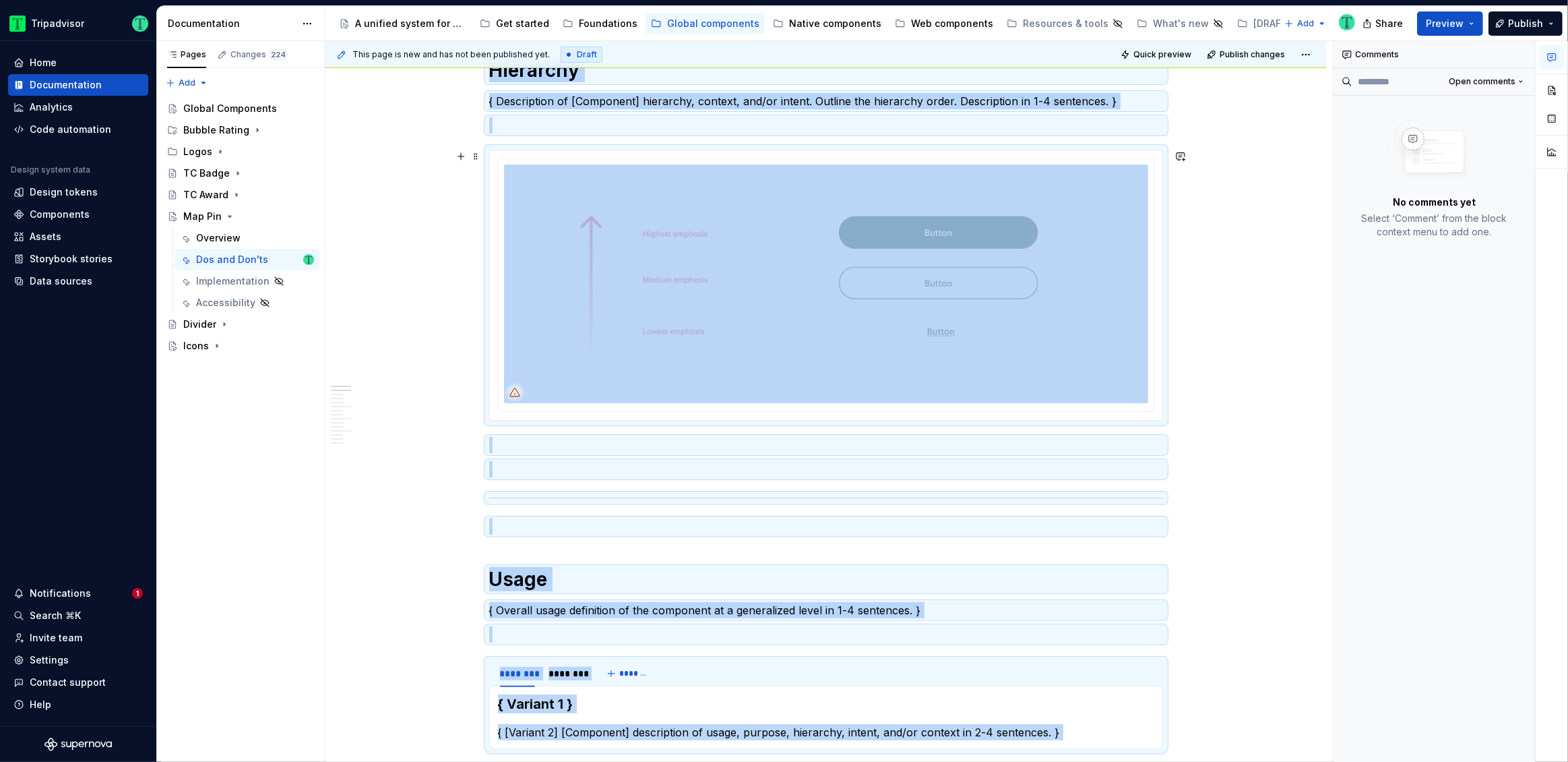
scroll to position [193, 0]
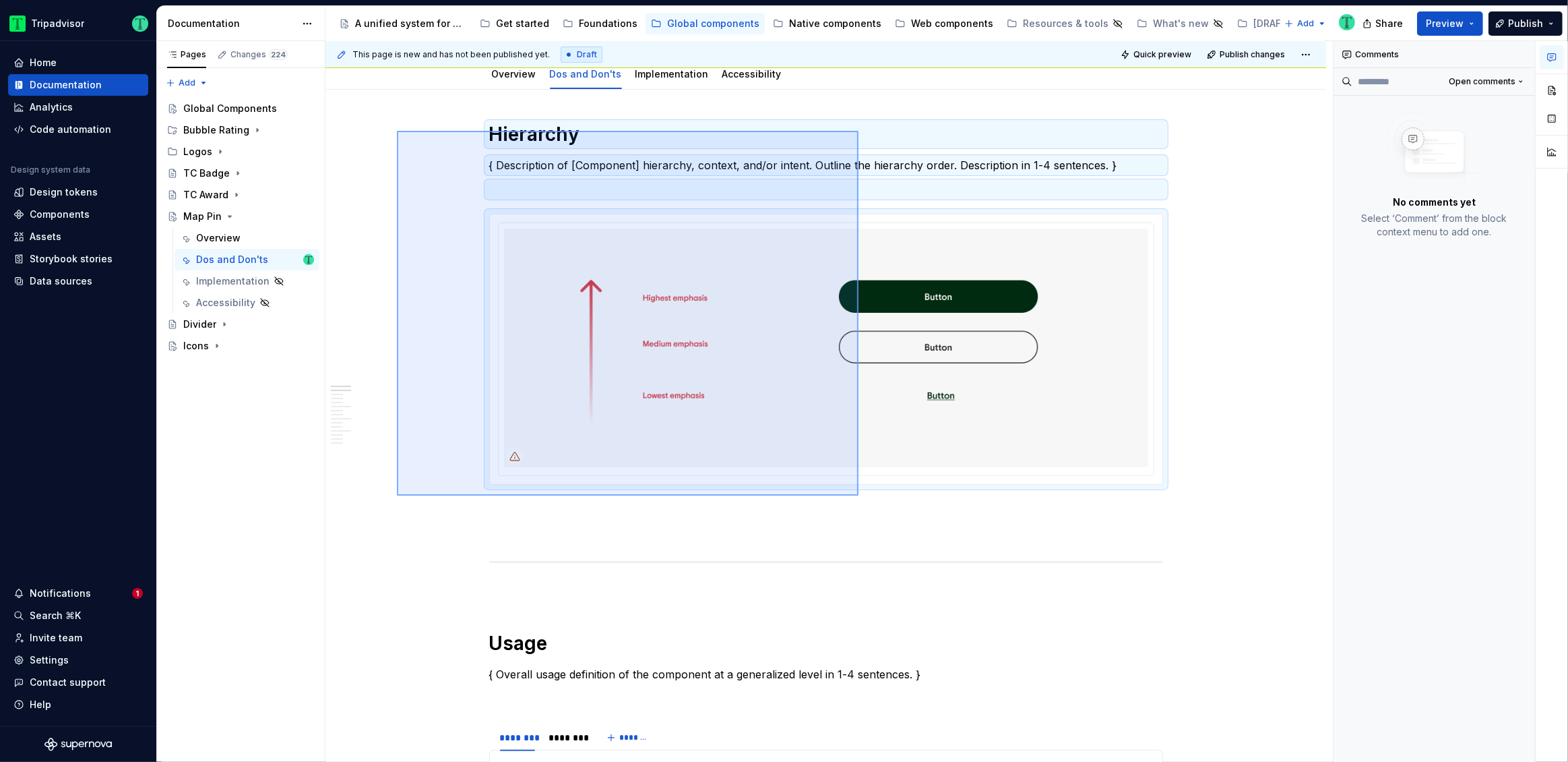
drag, startPoint x: 397, startPoint y: 131, endPoint x: 858, endPoint y: 481, distance: 578.8
click at [858, 484] on div "This page is new and has not been published yet. Draft Quick preview Publish ch…" at bounding box center [829, 401] width 1008 height 721
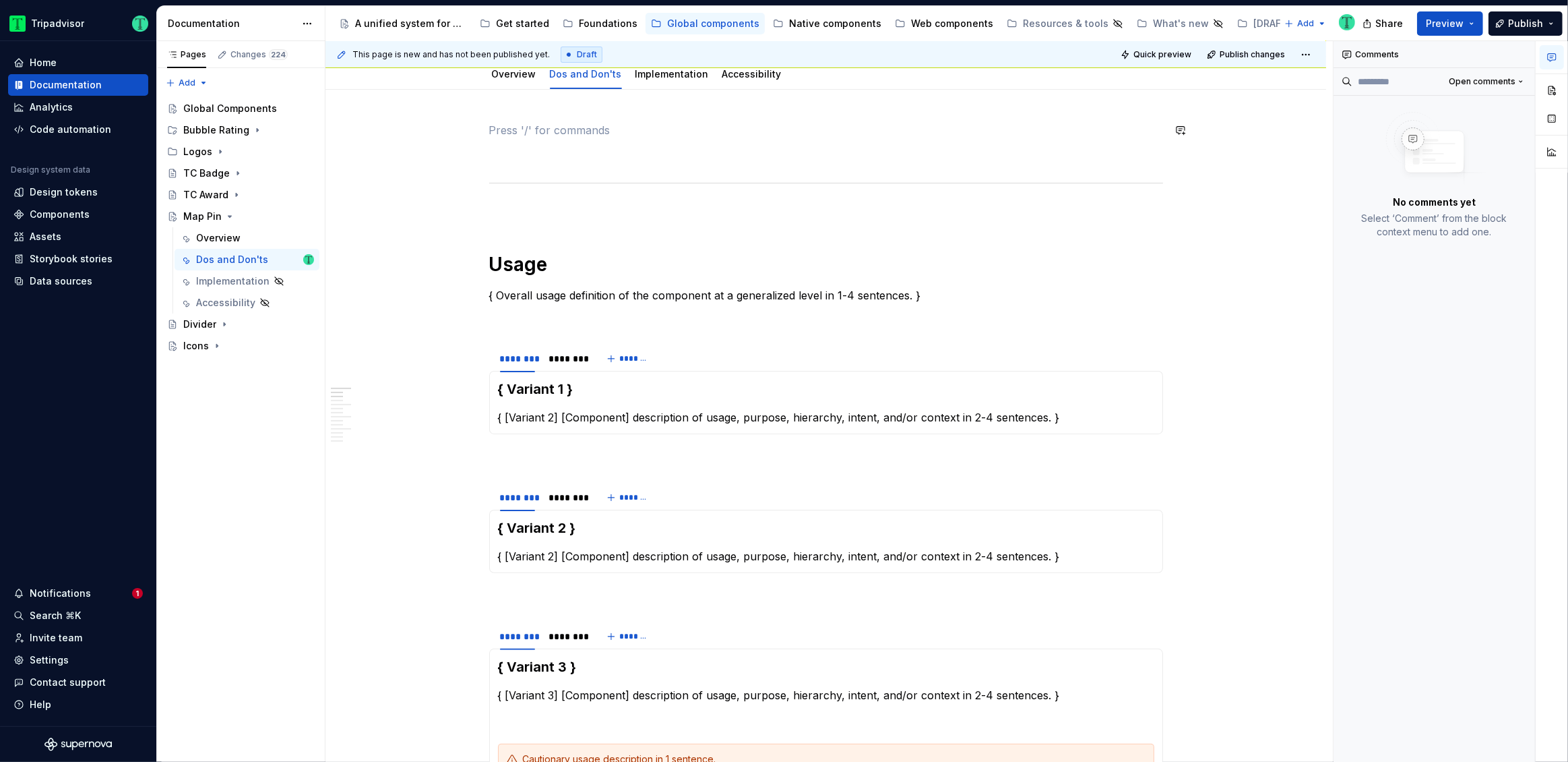
scroll to position [0, 0]
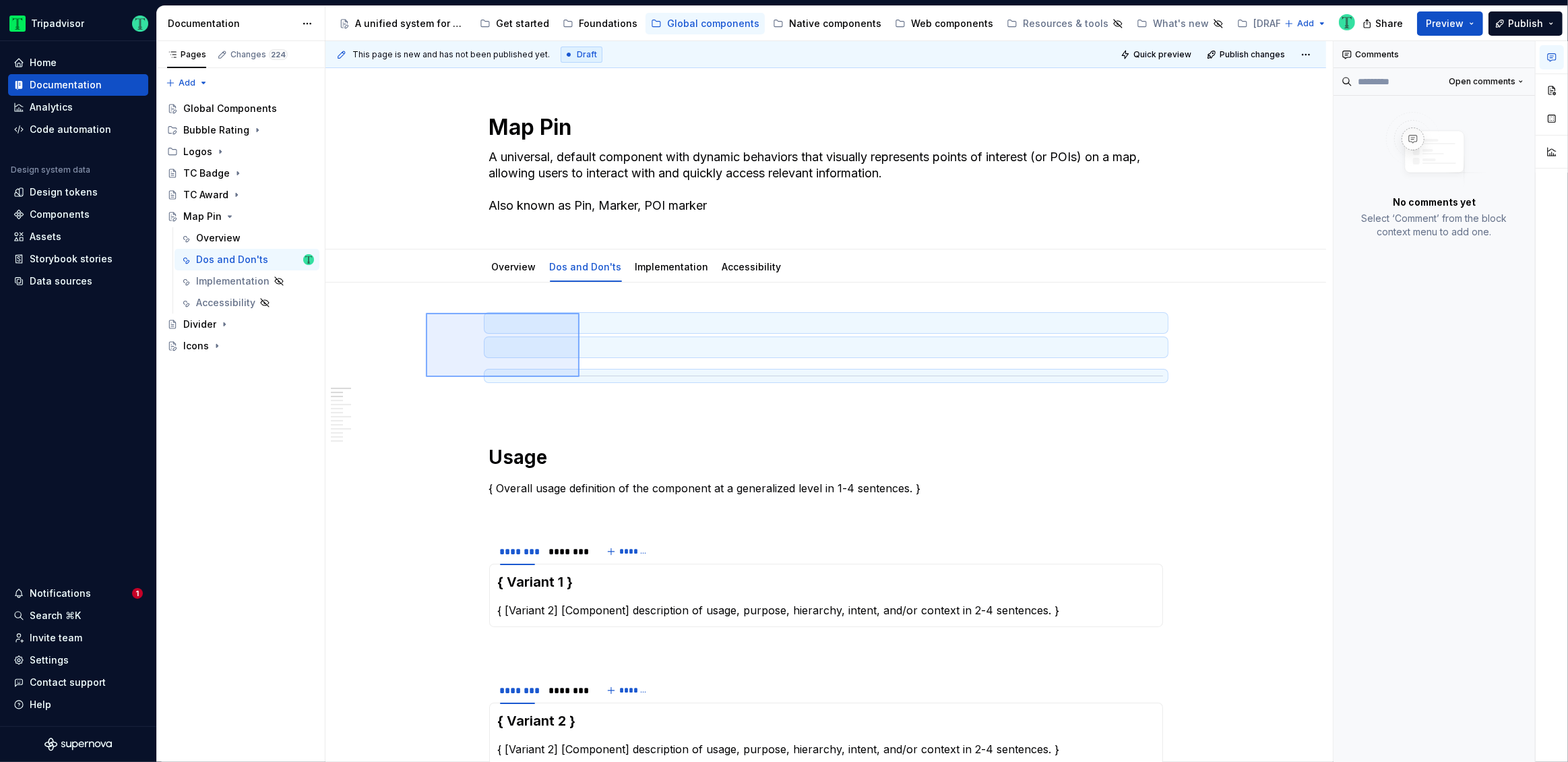
drag, startPoint x: 426, startPoint y: 312, endPoint x: 580, endPoint y: 377, distance: 167.2
click at [580, 377] on div "This page is new and has not been published yet. Draft Quick preview Publish ch…" at bounding box center [829, 401] width 1008 height 721
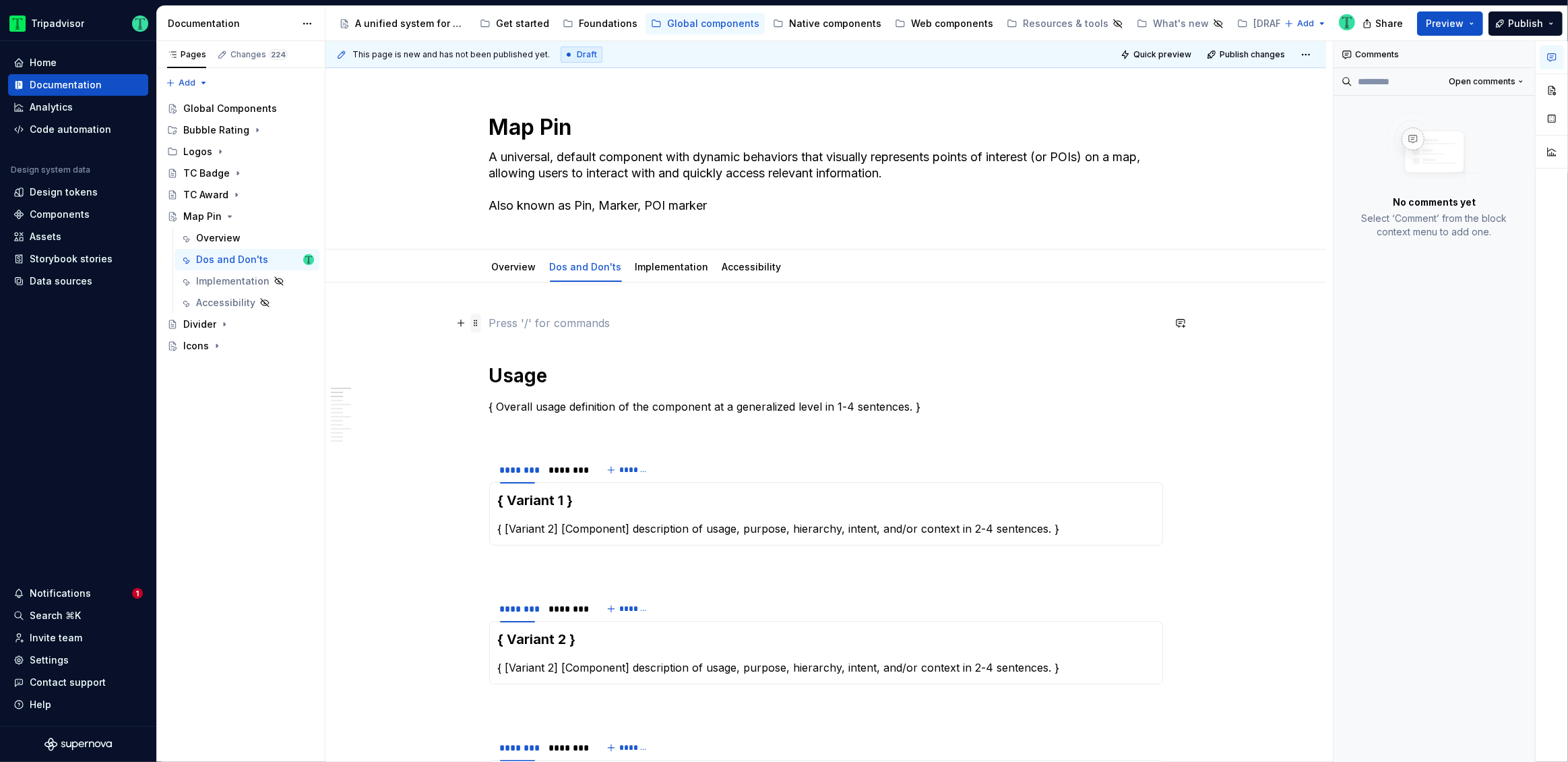
click at [476, 319] on span at bounding box center [476, 322] width 11 height 19
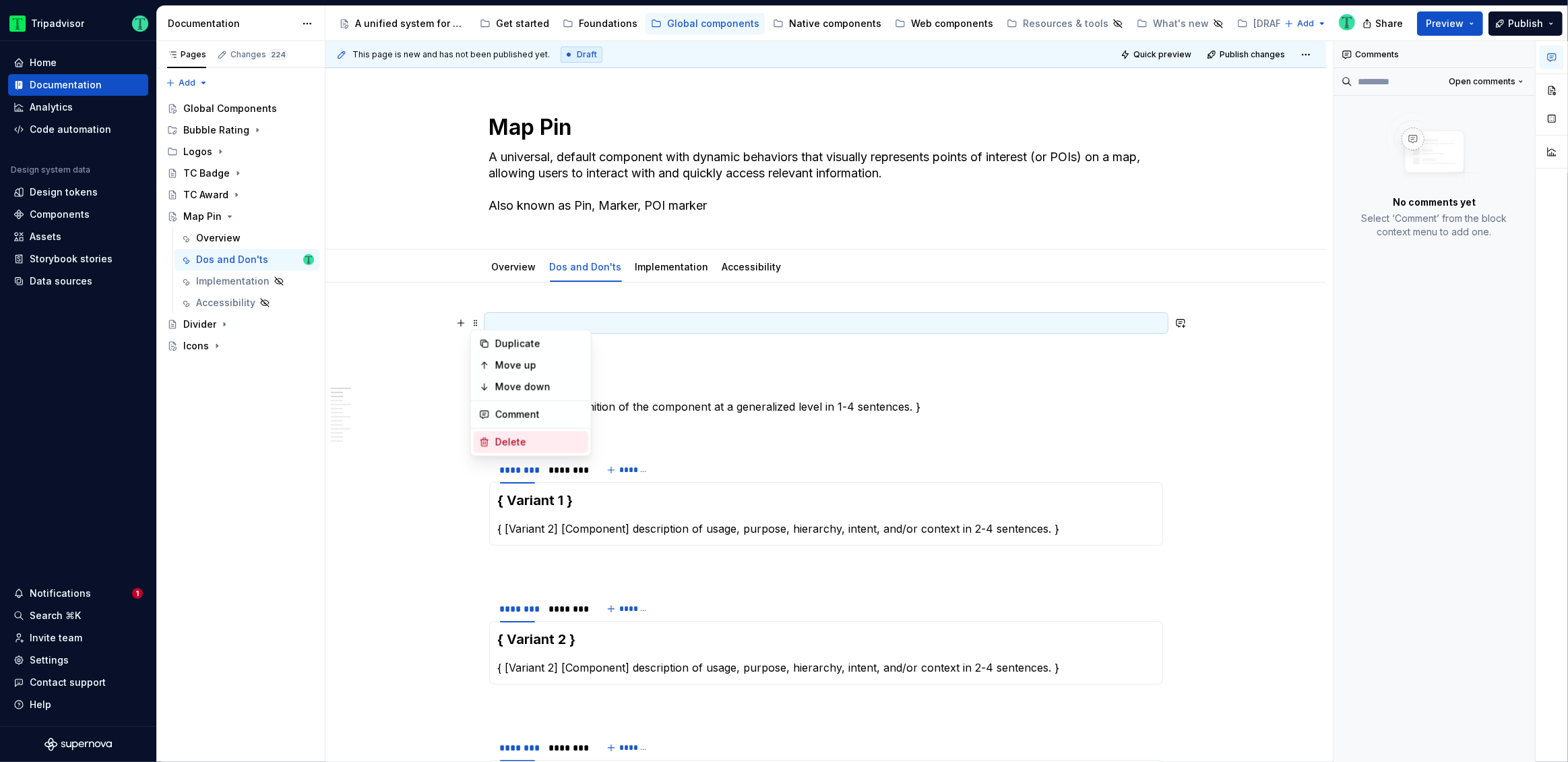
click at [494, 431] on div "Delete" at bounding box center [530, 442] width 114 height 21
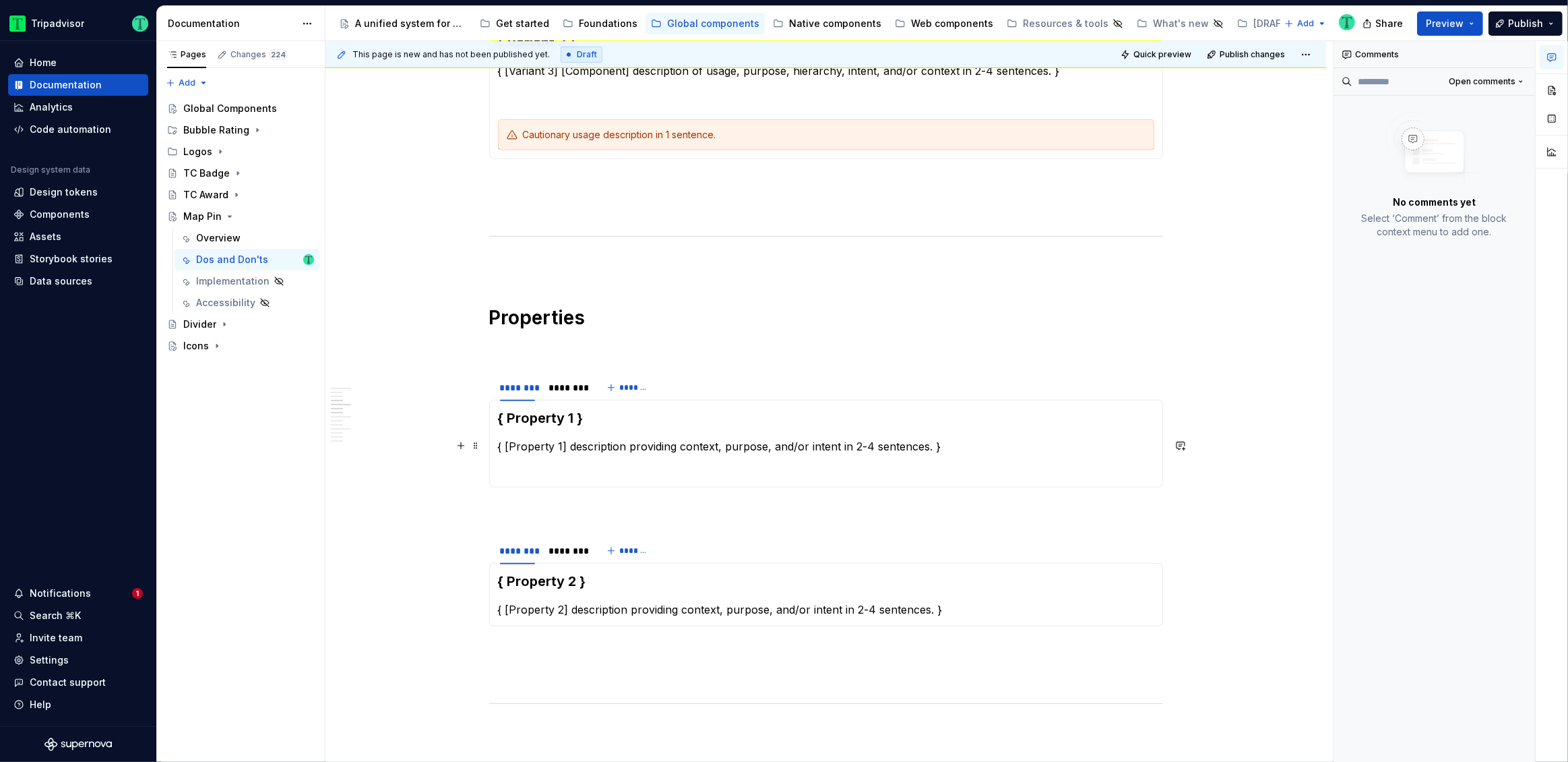
scroll to position [691, 0]
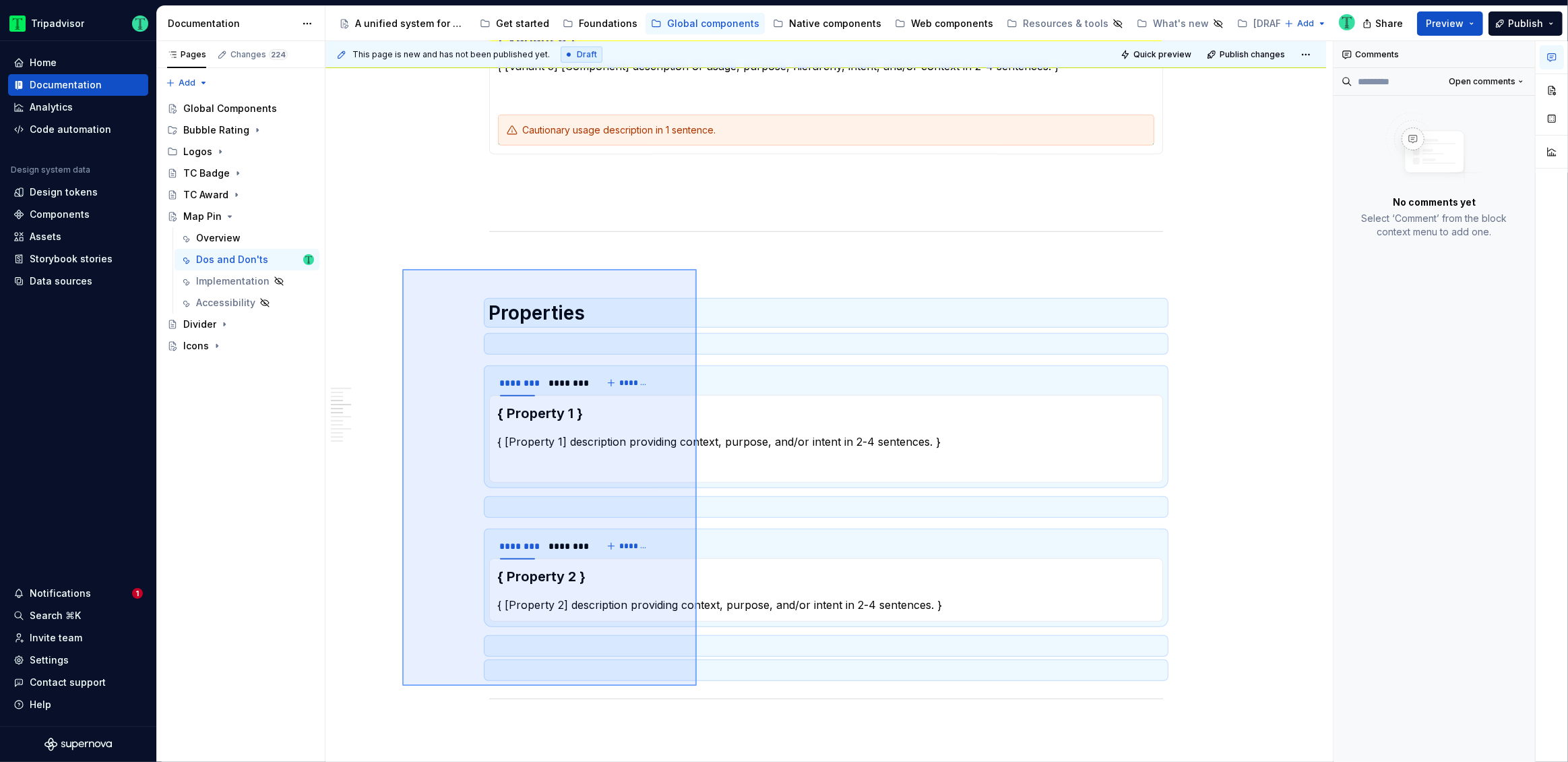
drag, startPoint x: 403, startPoint y: 269, endPoint x: 696, endPoint y: 679, distance: 503.9
click at [696, 683] on div "This page is new and has not been published yet. Draft Quick preview Publish ch…" at bounding box center [829, 401] width 1008 height 721
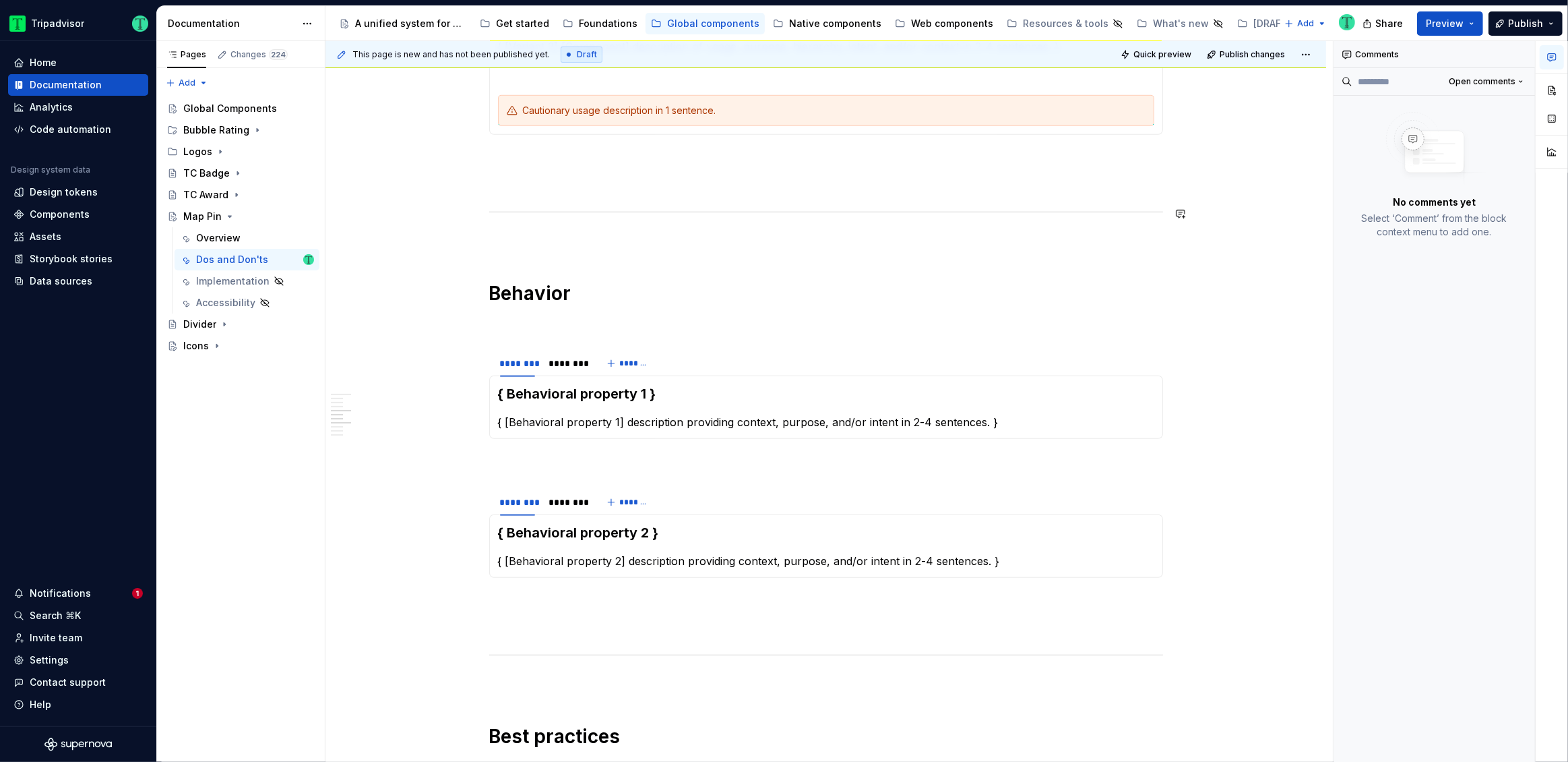
scroll to position [712, 0]
click at [509, 238] on p at bounding box center [826, 240] width 674 height 16
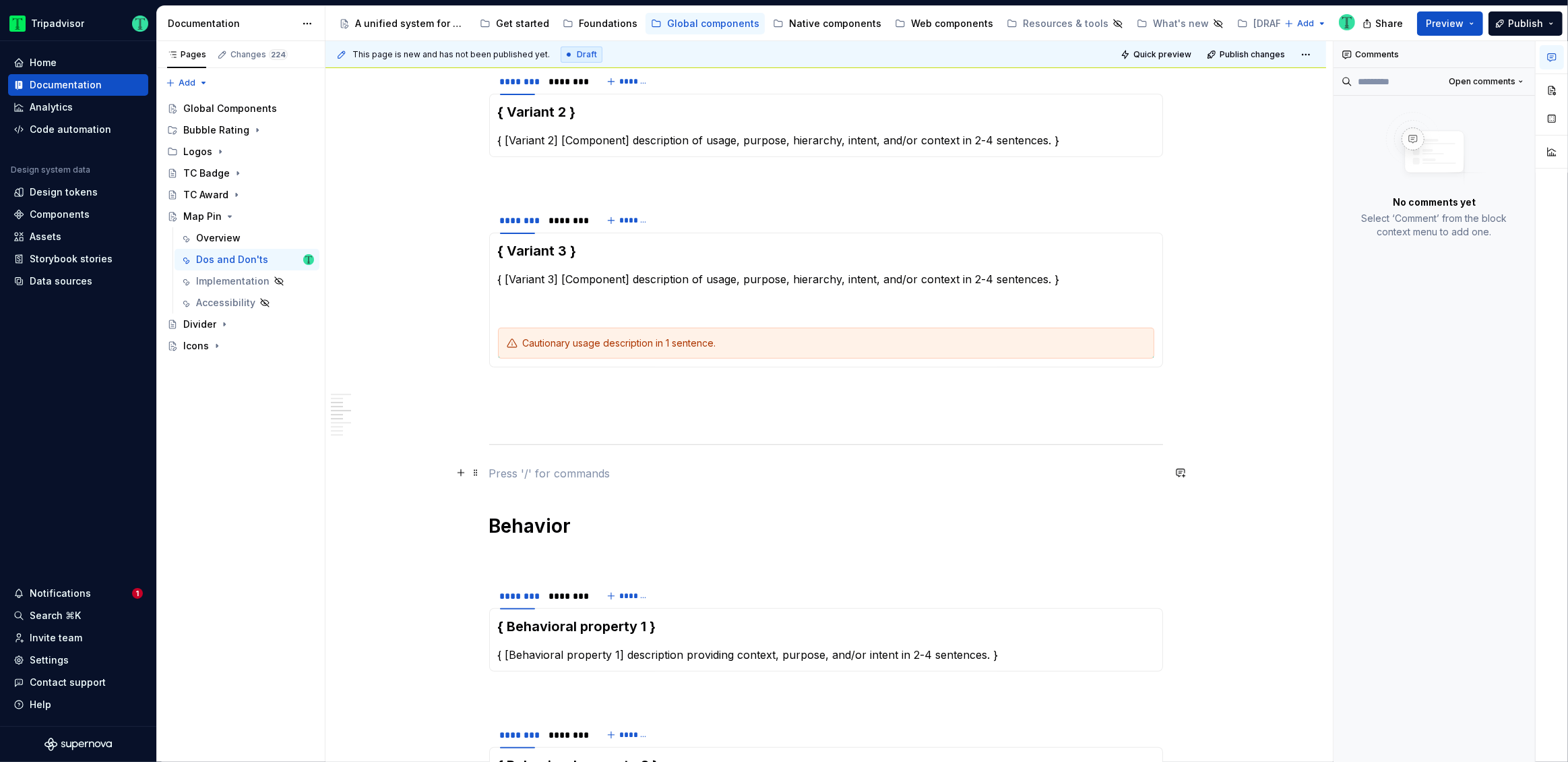
scroll to position [0, 0]
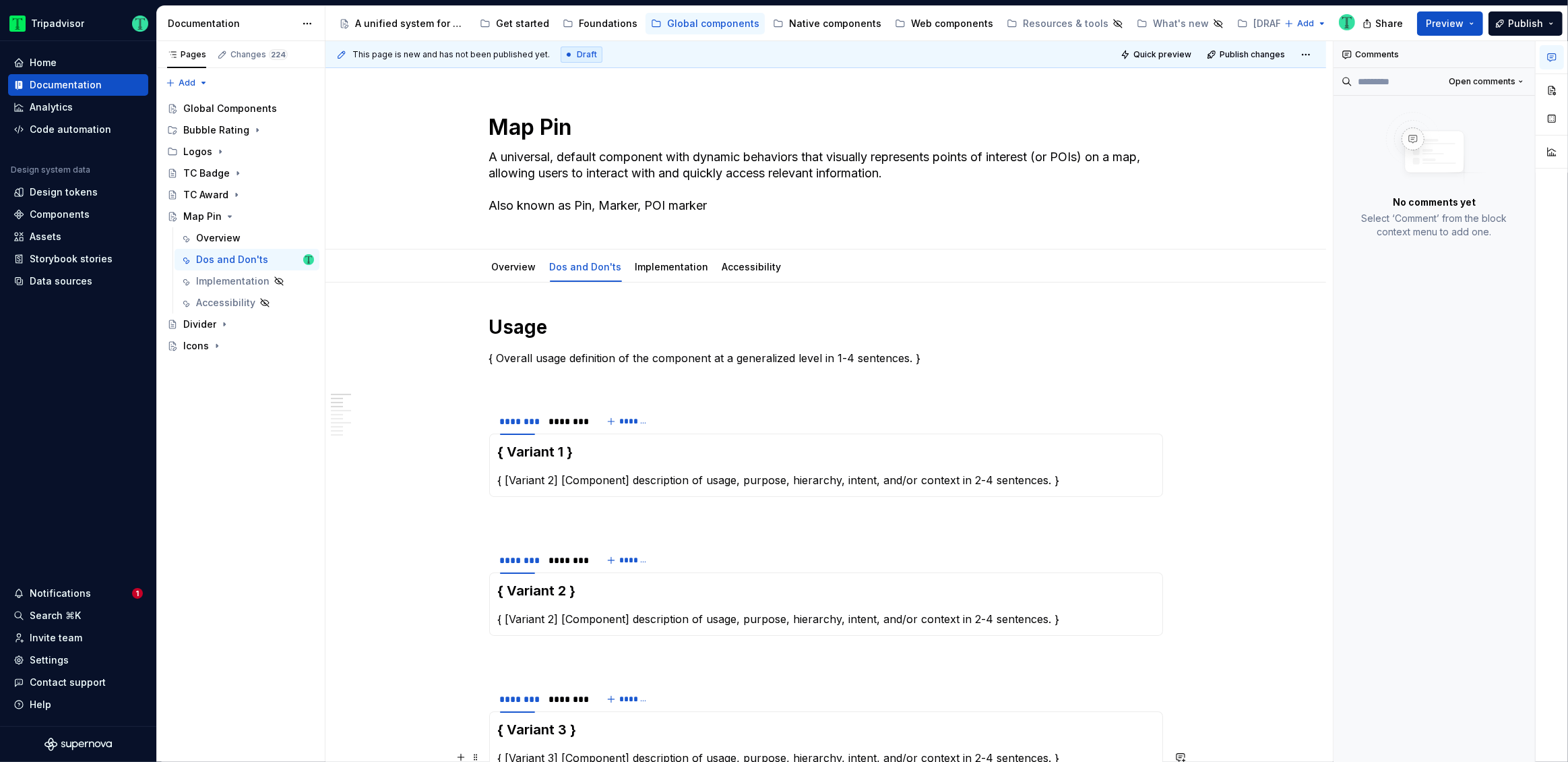
type textarea "*"
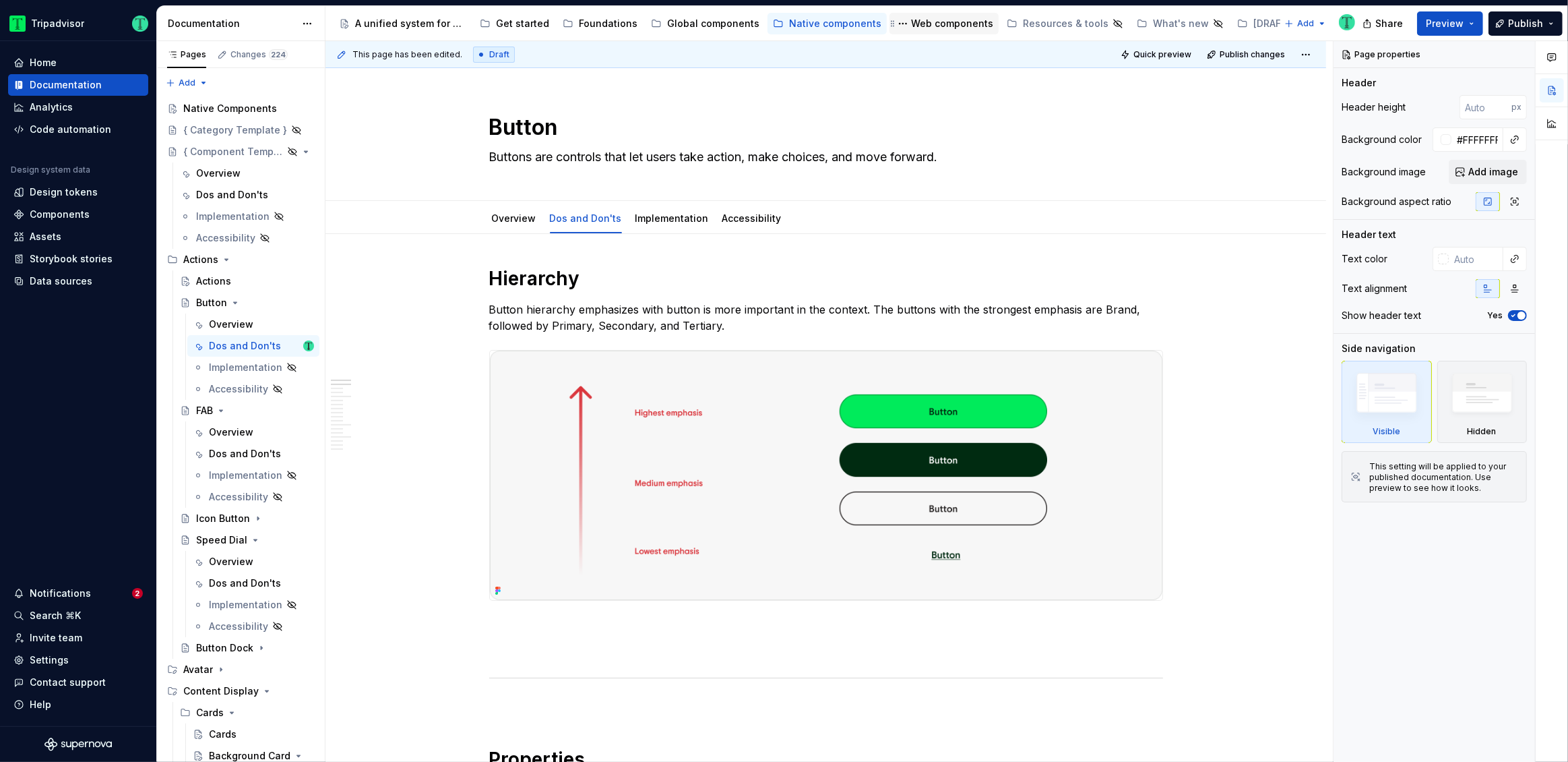
click at [943, 24] on div "Web components" at bounding box center [952, 23] width 82 height 13
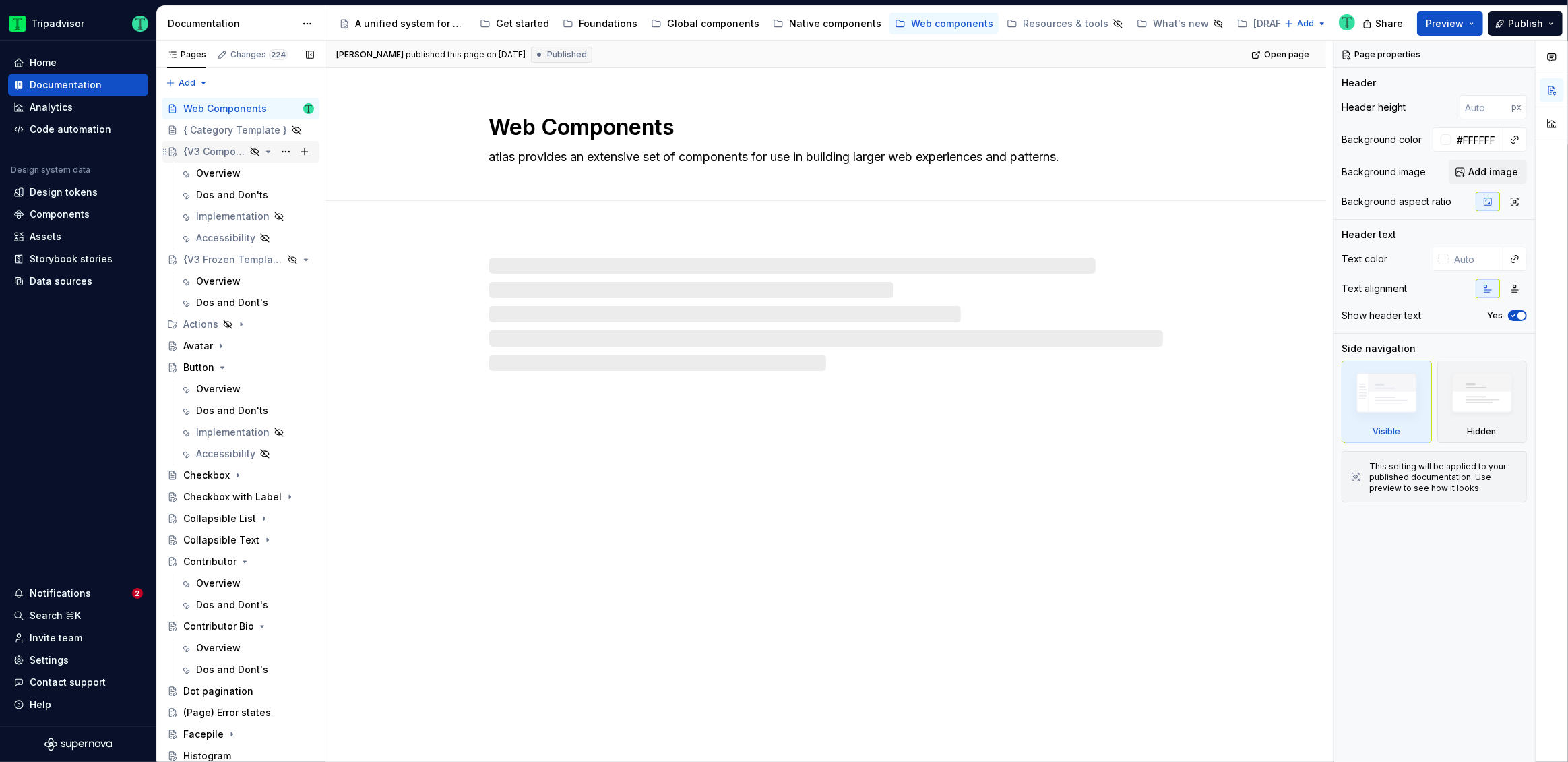
click at [227, 150] on div "{V3 Component Template}" at bounding box center [214, 151] width 62 height 13
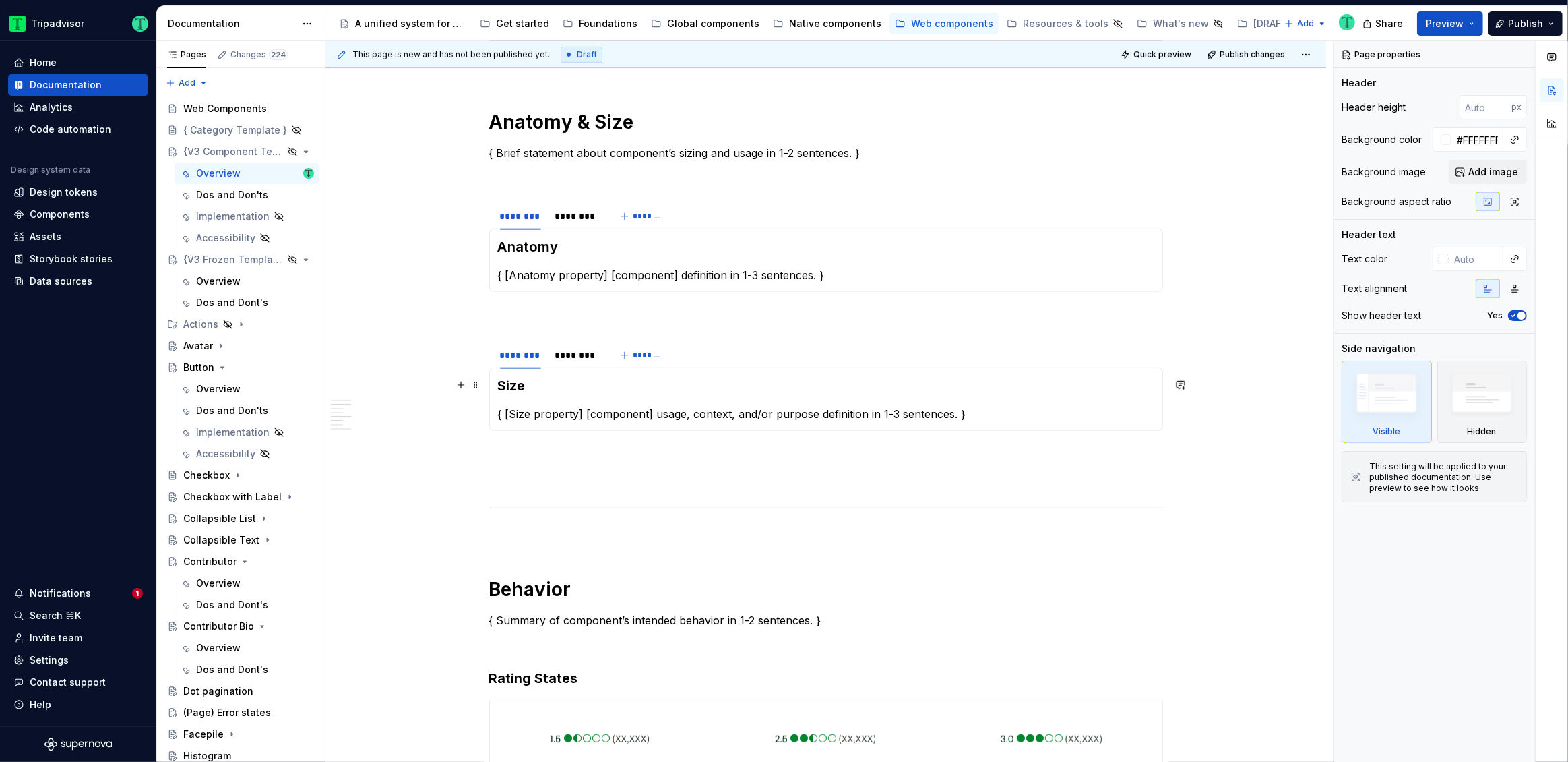
scroll to position [1070, 0]
type textarea "*"
